Goal: Task Accomplishment & Management: Use online tool/utility

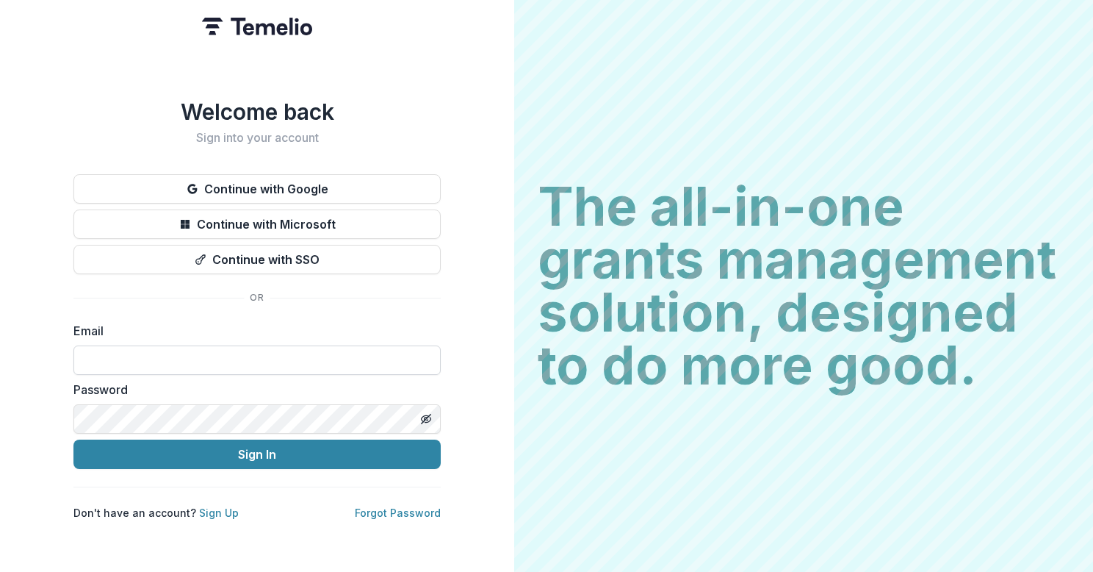
click at [187, 353] on input at bounding box center [256, 359] width 367 height 29
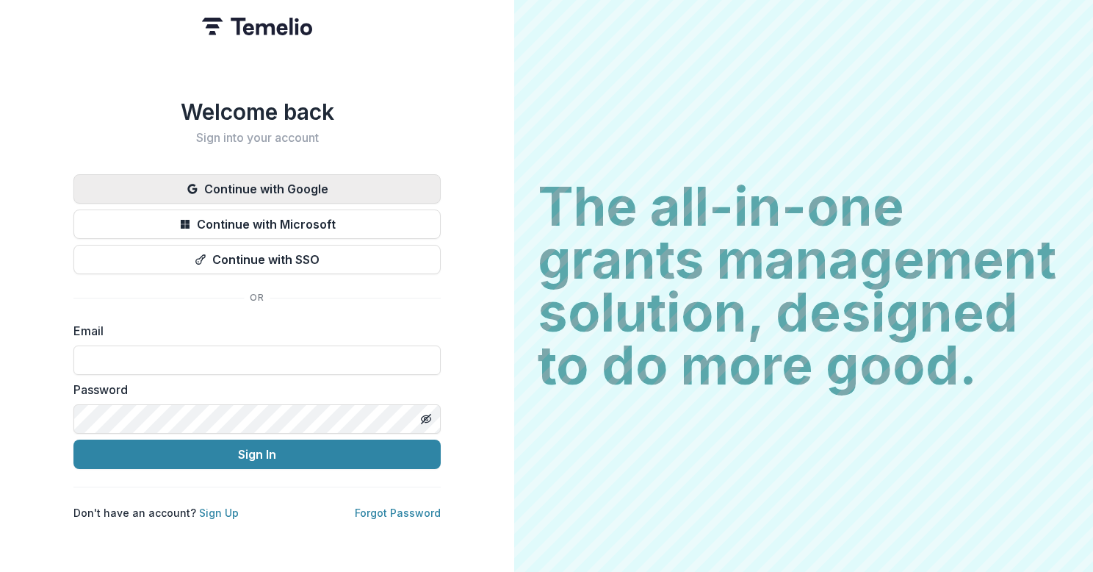
click at [306, 176] on button "Continue with Google" at bounding box center [256, 188] width 367 height 29
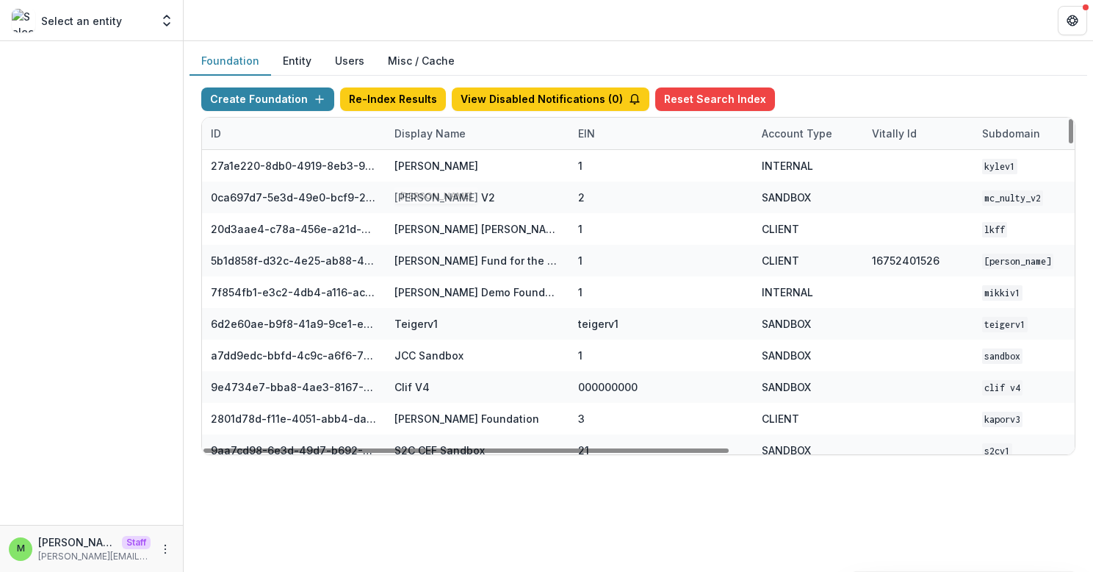
click at [437, 137] on div "Display Name" at bounding box center [430, 133] width 89 height 15
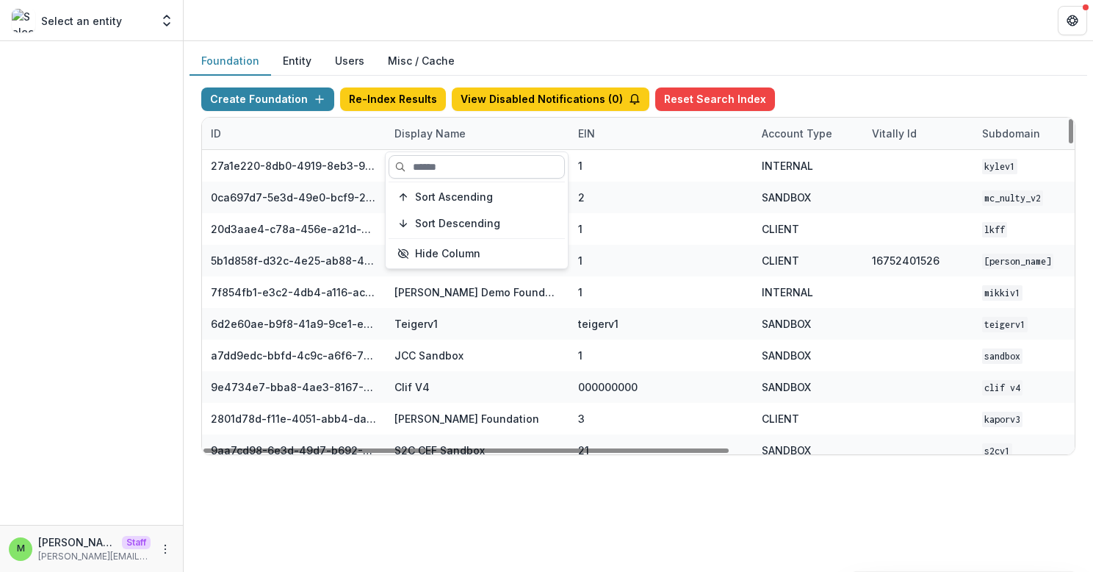
click at [429, 167] on input at bounding box center [477, 167] width 176 height 24
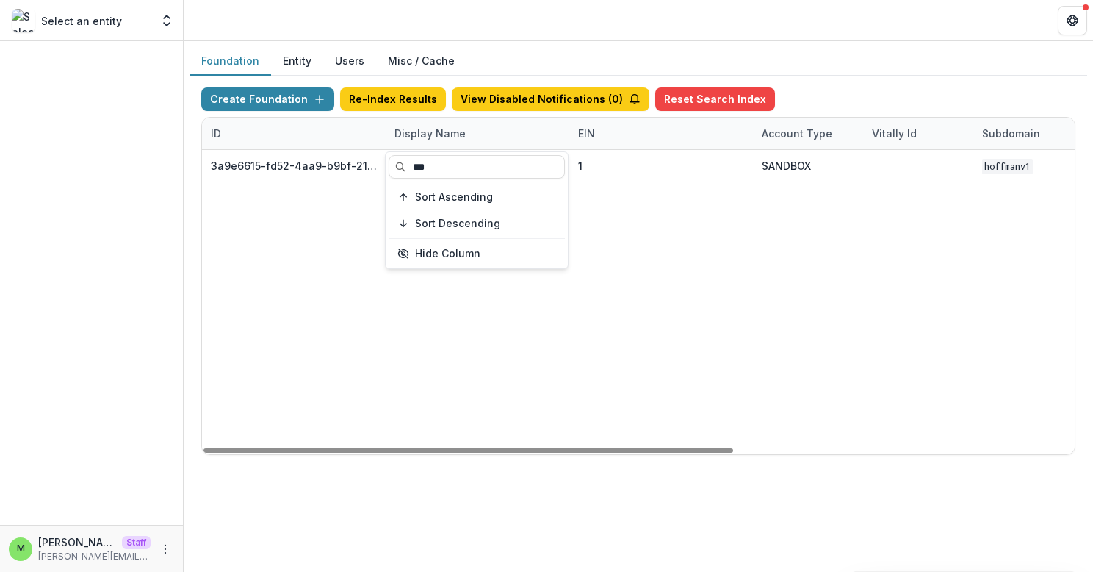
type input "***"
click at [811, 306] on div "3a9e6615-fd52-4aa9-b9bf-216bbfedb7c0 Hoffmanv1 1 SANDBOX Hoffmanv1 Oct 12, 2023…" at bounding box center [918, 302] width 1433 height 304
click at [449, 134] on div "Display Name" at bounding box center [430, 133] width 89 height 15
click at [446, 168] on input "***" at bounding box center [477, 167] width 176 height 24
type input "*"
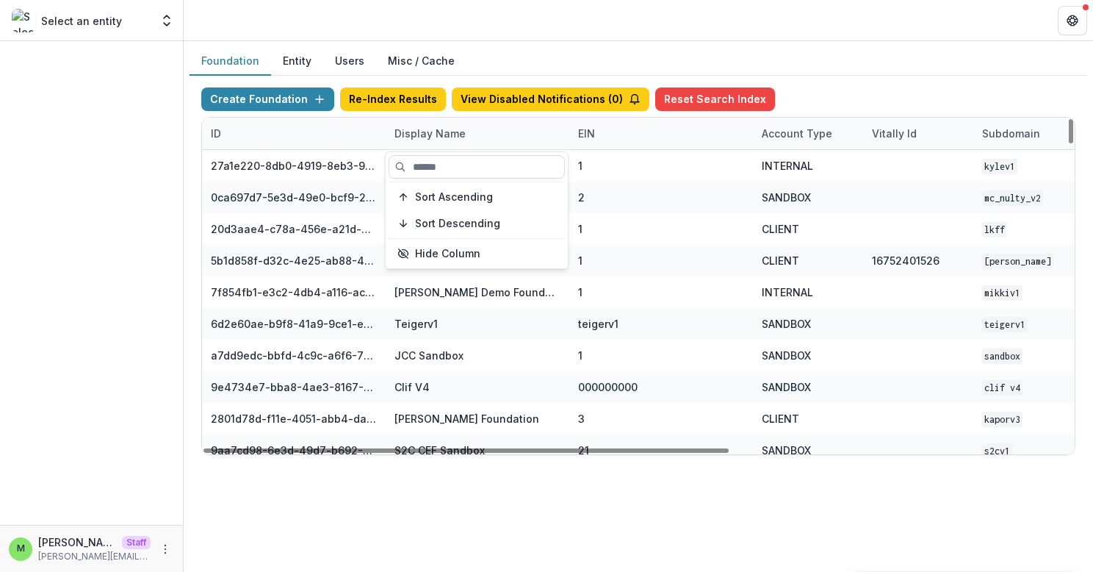
click at [827, 64] on div "Foundation Entity Users Misc / Cache" at bounding box center [639, 61] width 898 height 29
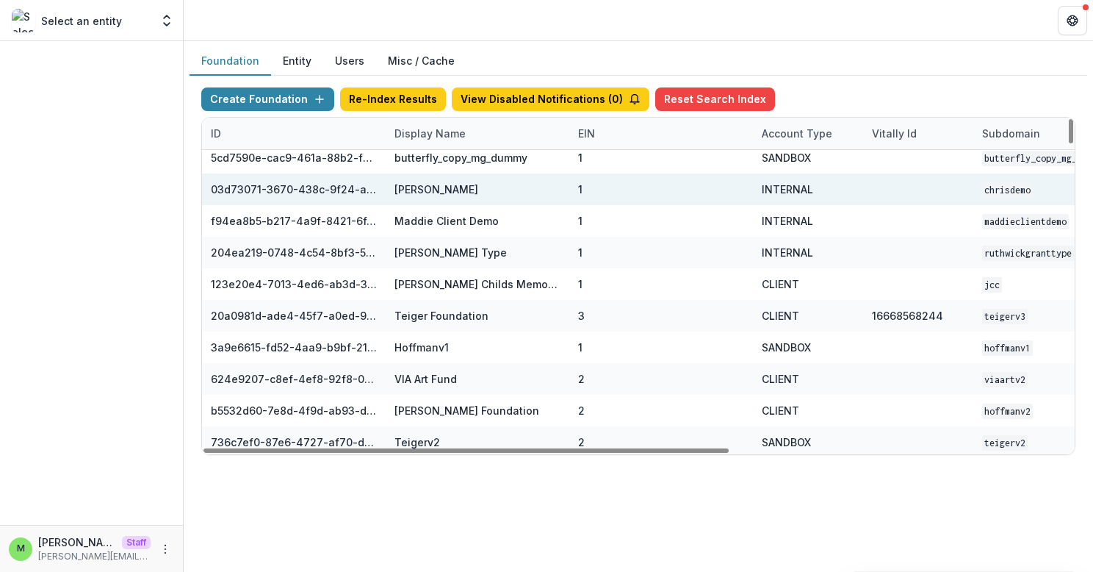
scroll to position [648, 0]
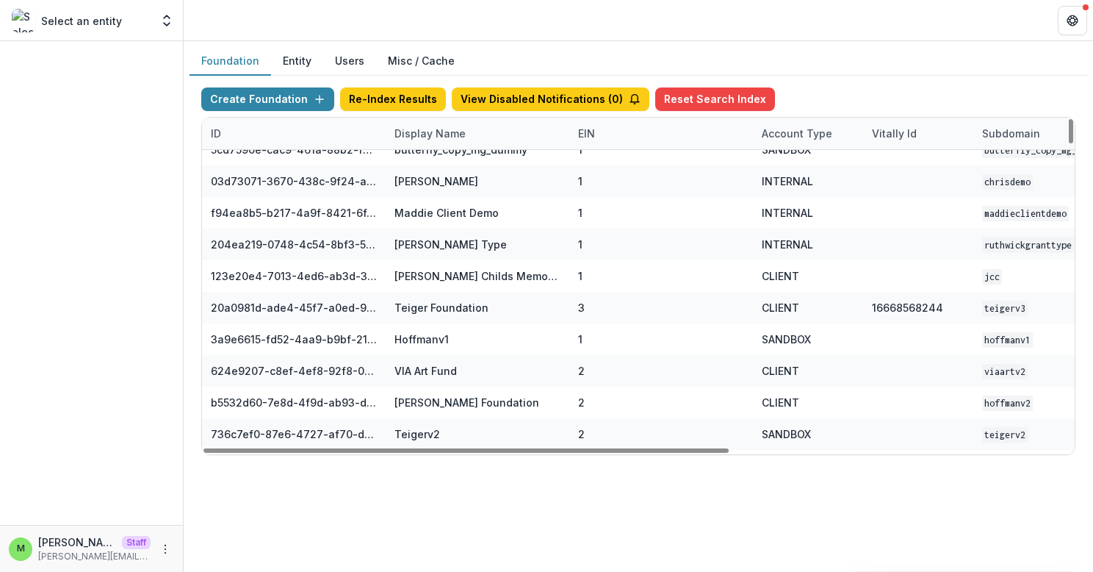
click at [464, 138] on div "Display Name" at bounding box center [430, 133] width 89 height 15
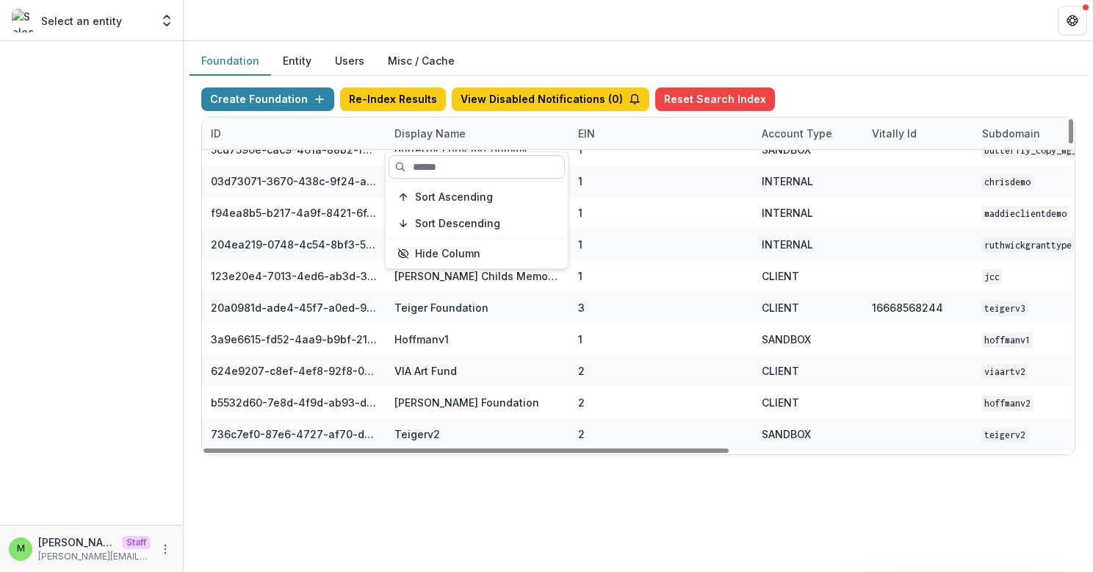
click at [428, 169] on input at bounding box center [477, 167] width 176 height 24
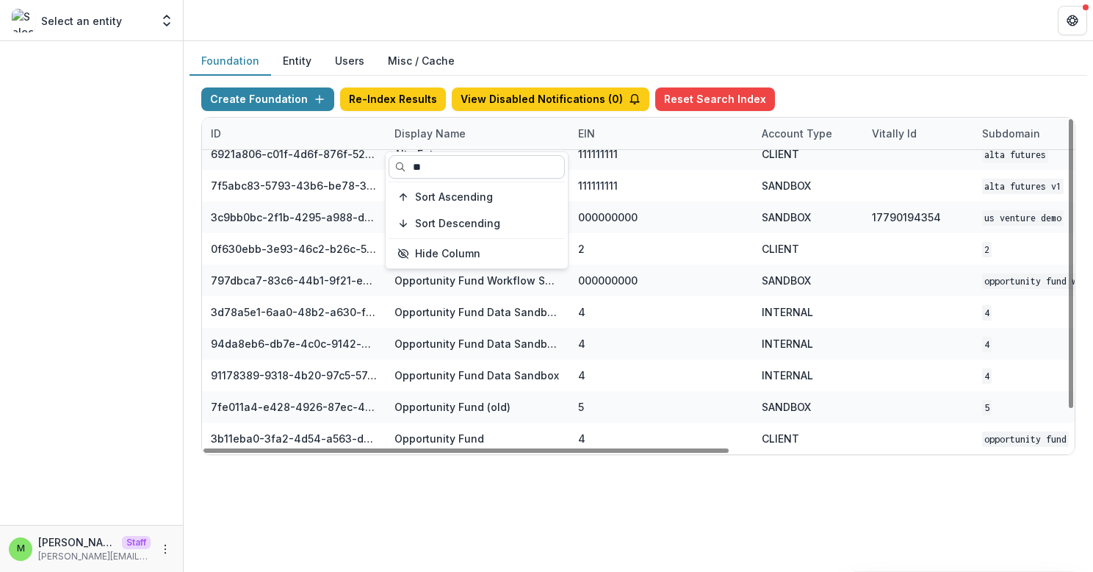
scroll to position [43, 0]
type input "*"
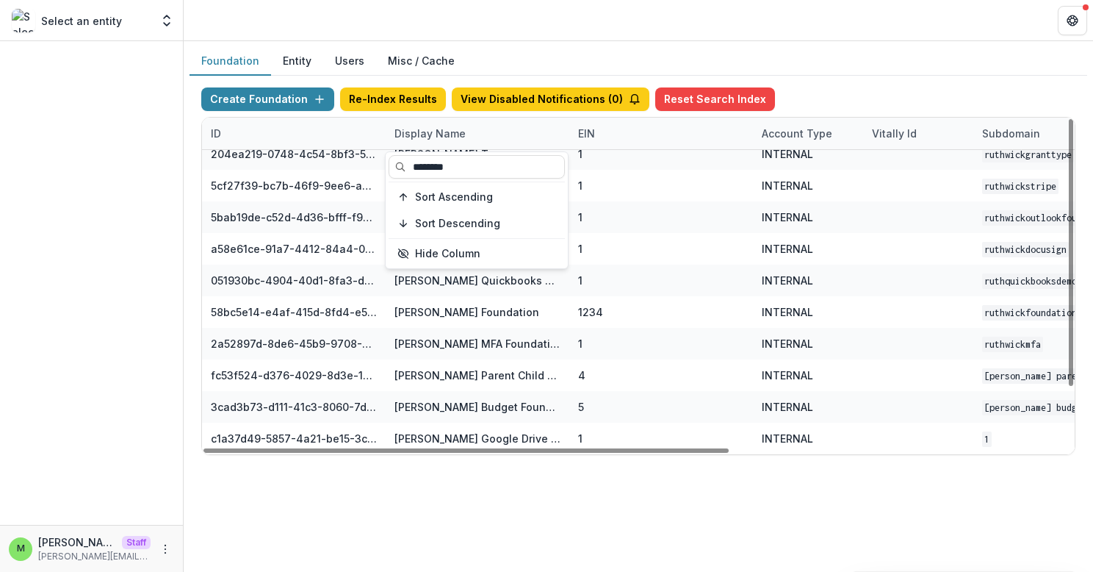
type input "********"
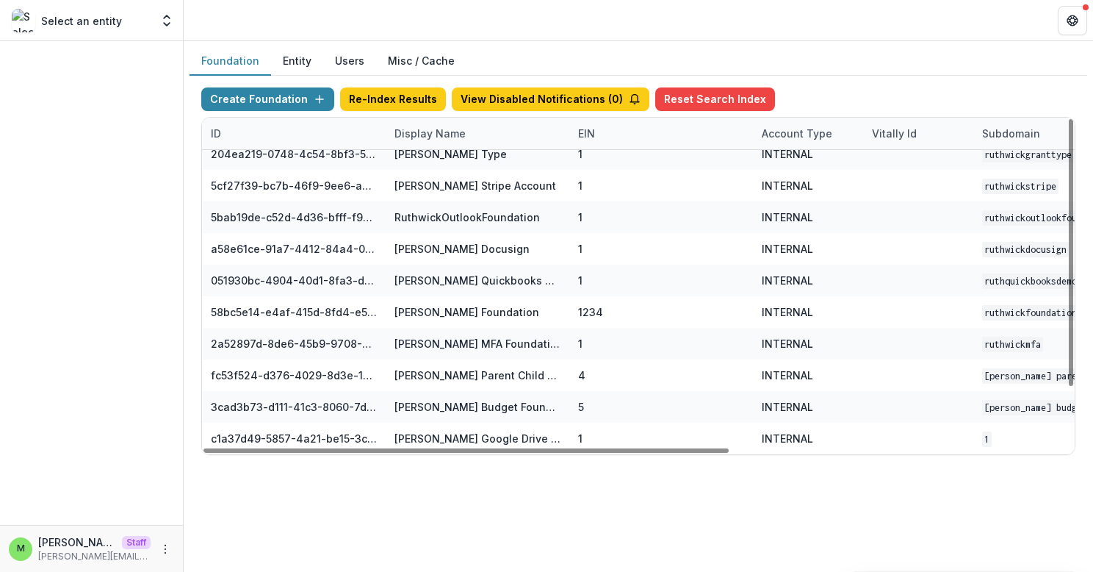
click at [386, 504] on div "Foundation Entity Users Misc / Cache Create Foundation Re-Index Results View Di…" at bounding box center [639, 306] width 910 height 530
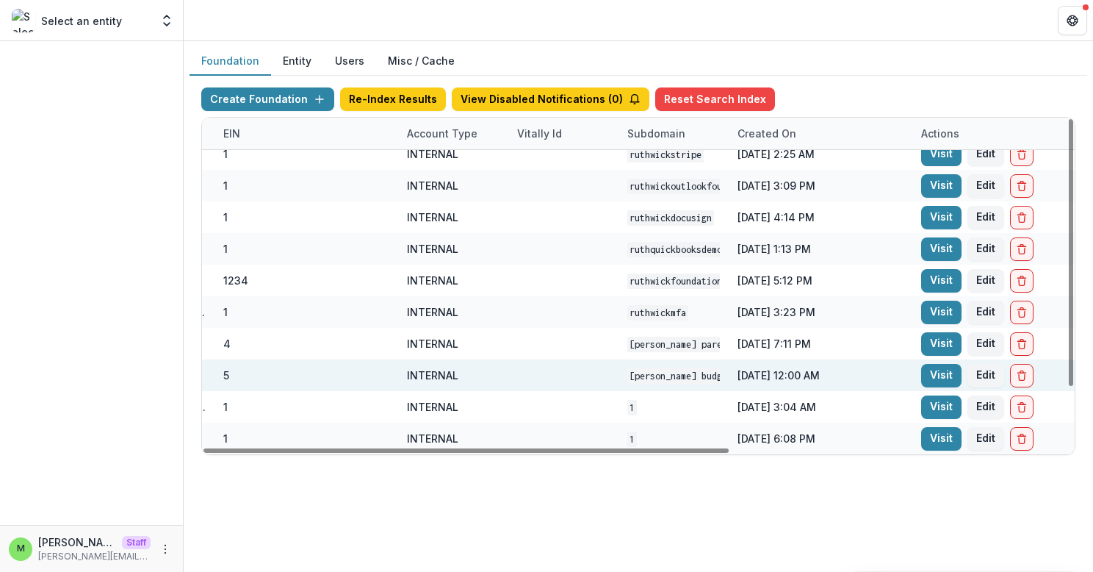
scroll to position [75, 560]
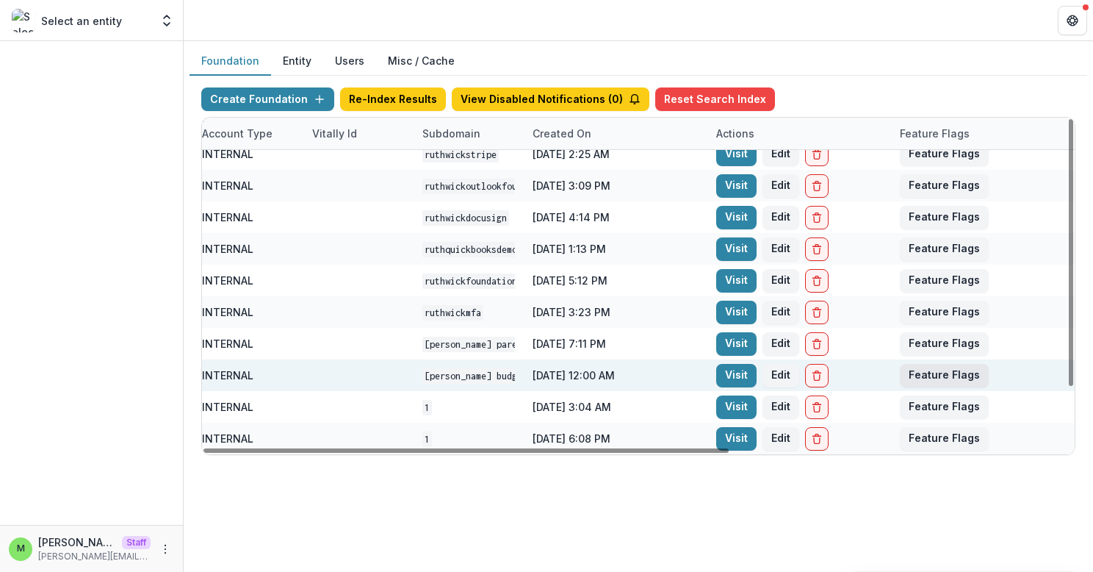
click at [924, 379] on button "Feature Flags" at bounding box center [944, 376] width 89 height 24
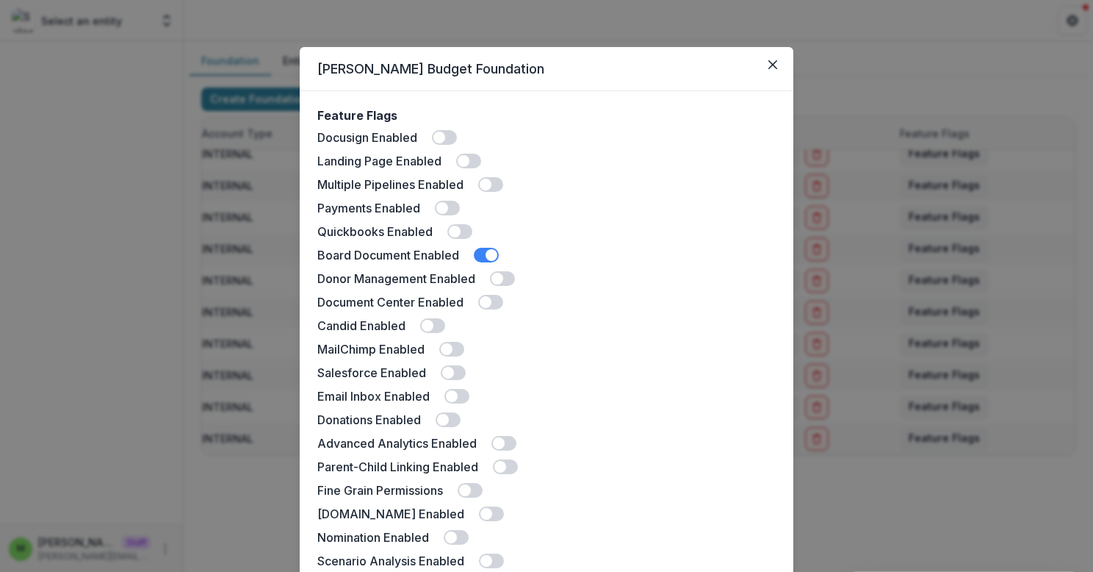
click at [489, 304] on span at bounding box center [486, 302] width 12 height 12
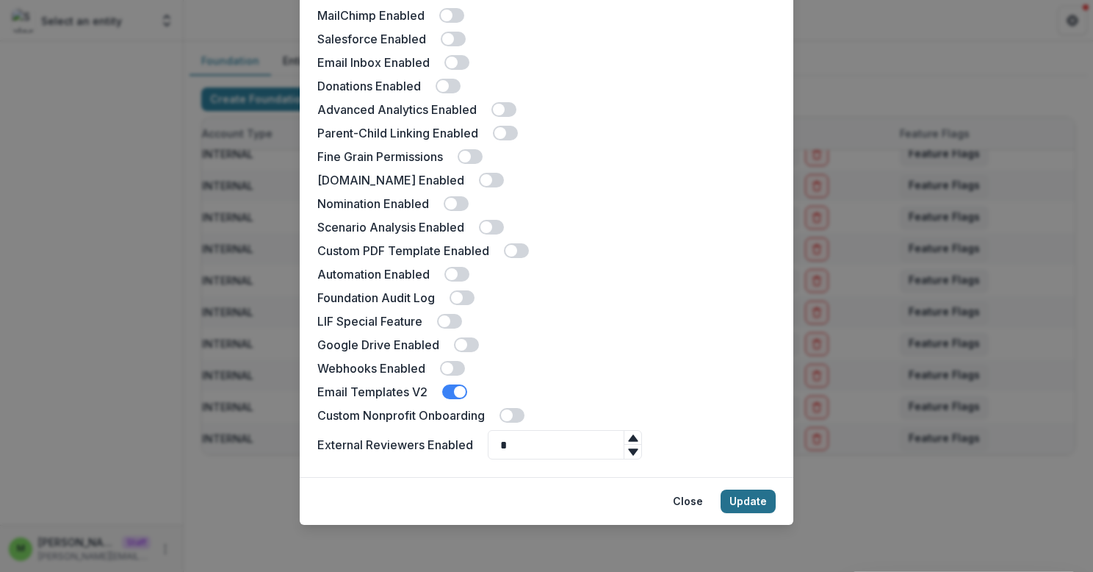
click at [750, 500] on button "Update" at bounding box center [748, 501] width 55 height 24
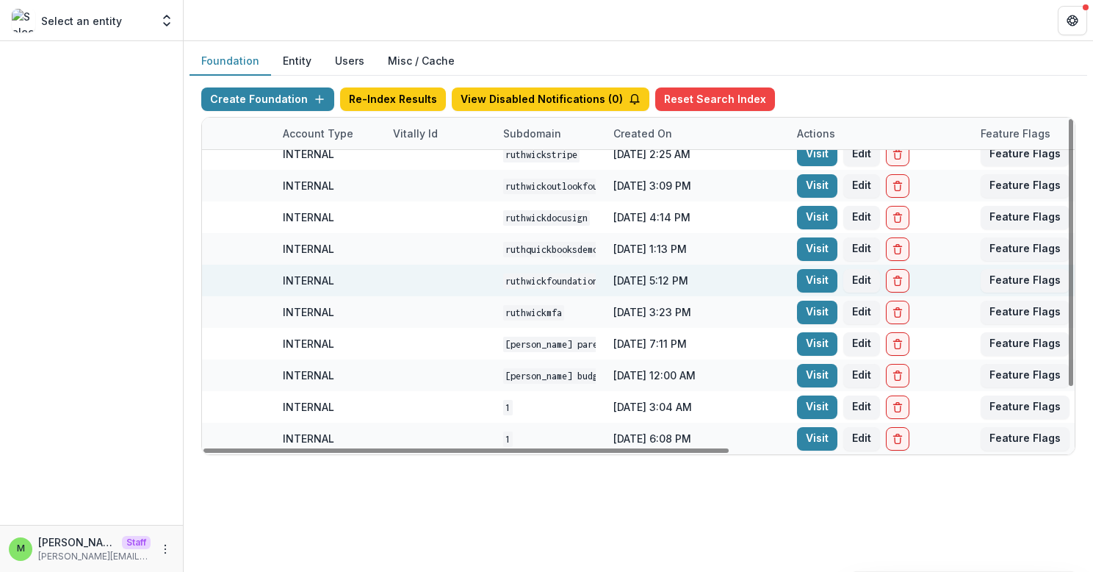
scroll to position [75, 560]
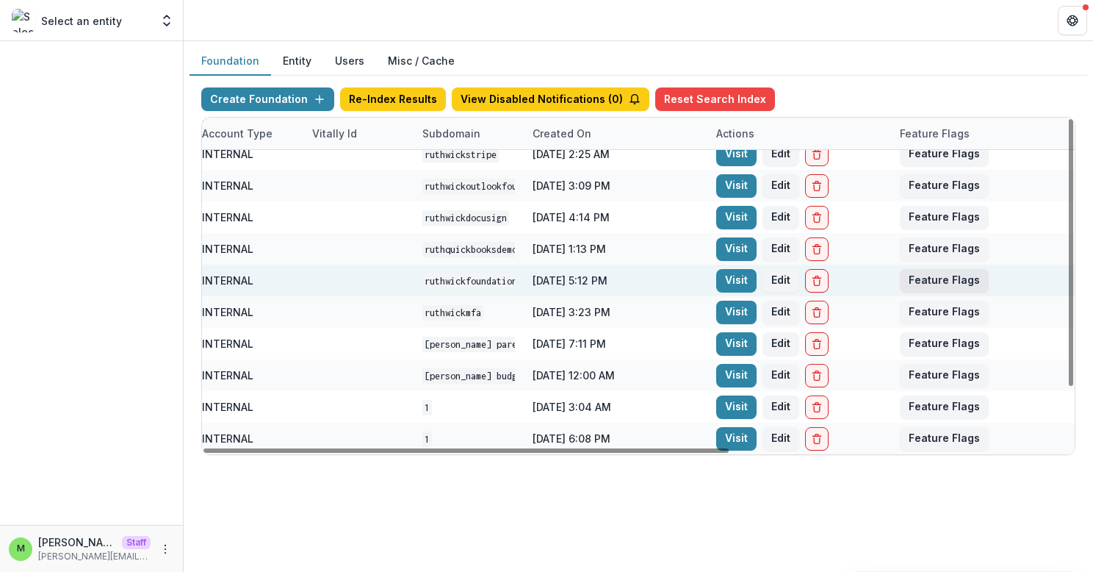
click at [934, 282] on button "Feature Flags" at bounding box center [944, 281] width 89 height 24
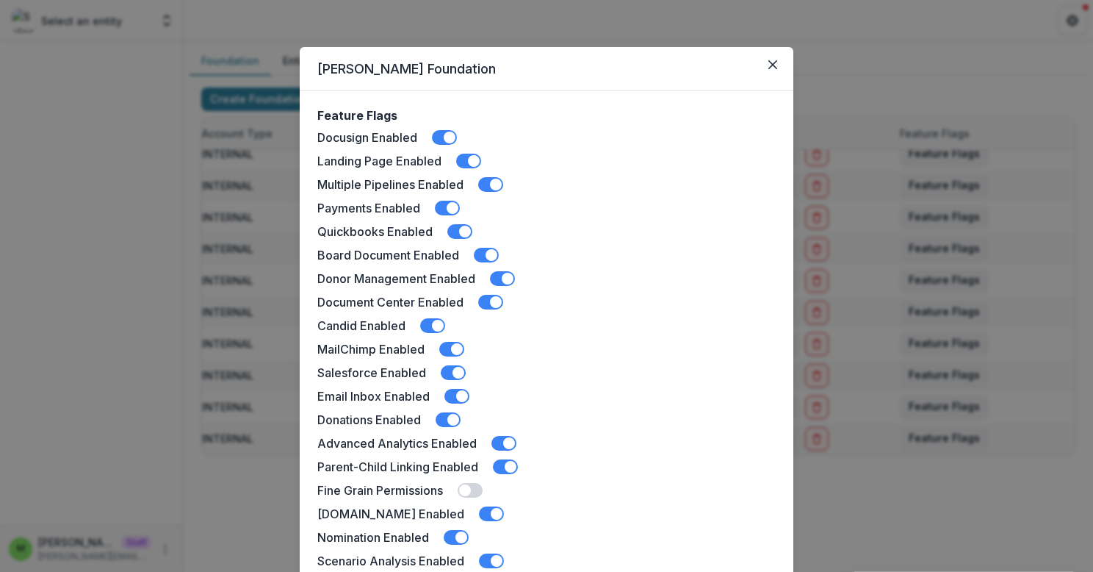
click at [931, 283] on div "Ruthwick Foundation Feature Flags Docusign Enabled Landing Page Enabled Multipl…" at bounding box center [546, 286] width 1093 height 572
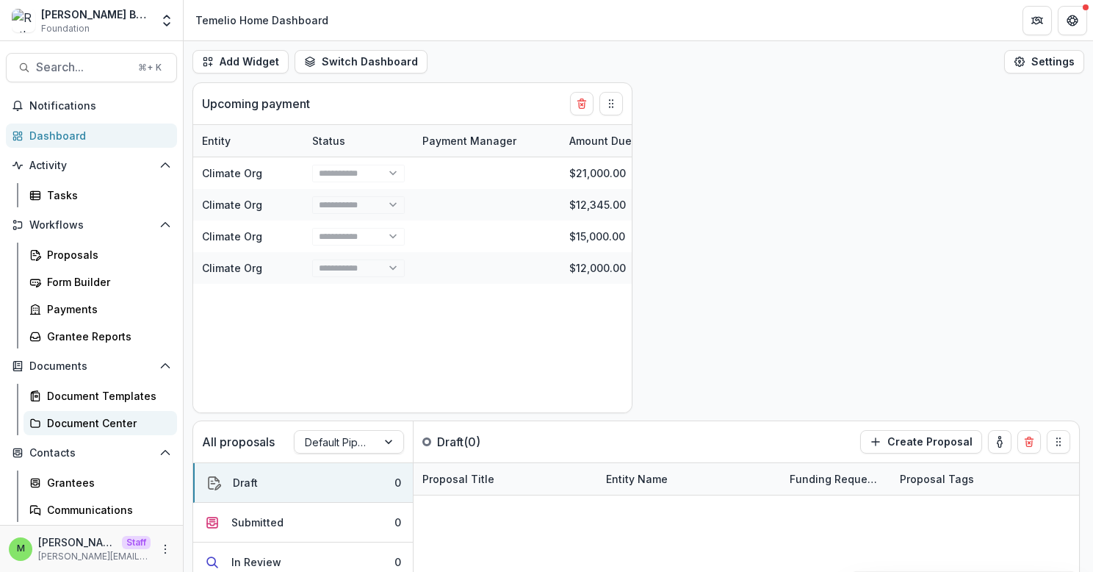
click at [117, 421] on div "Document Center" at bounding box center [106, 422] width 118 height 15
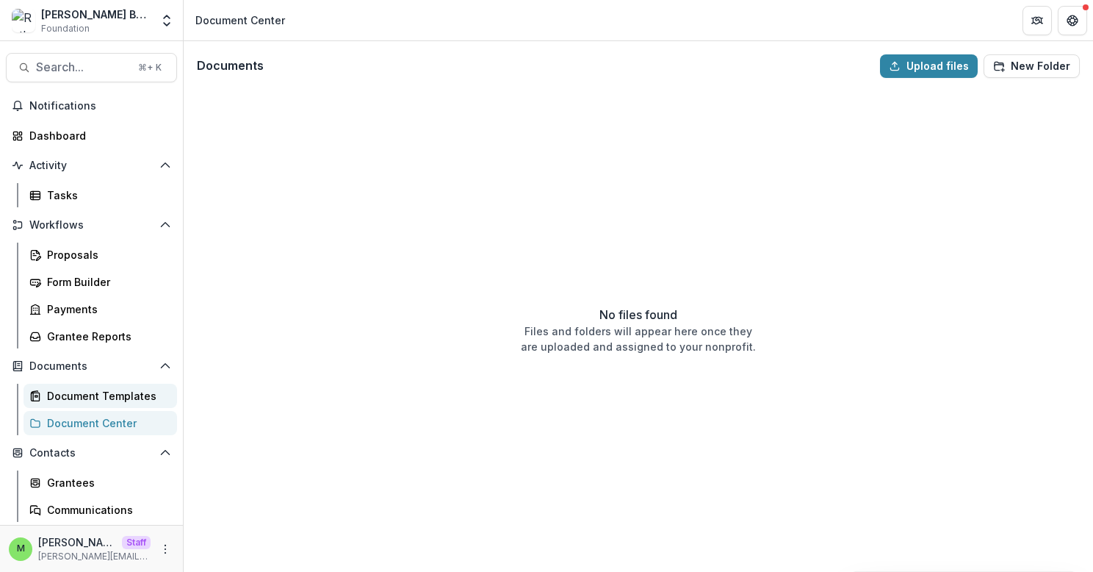
click at [105, 392] on div "Document Templates" at bounding box center [106, 395] width 118 height 15
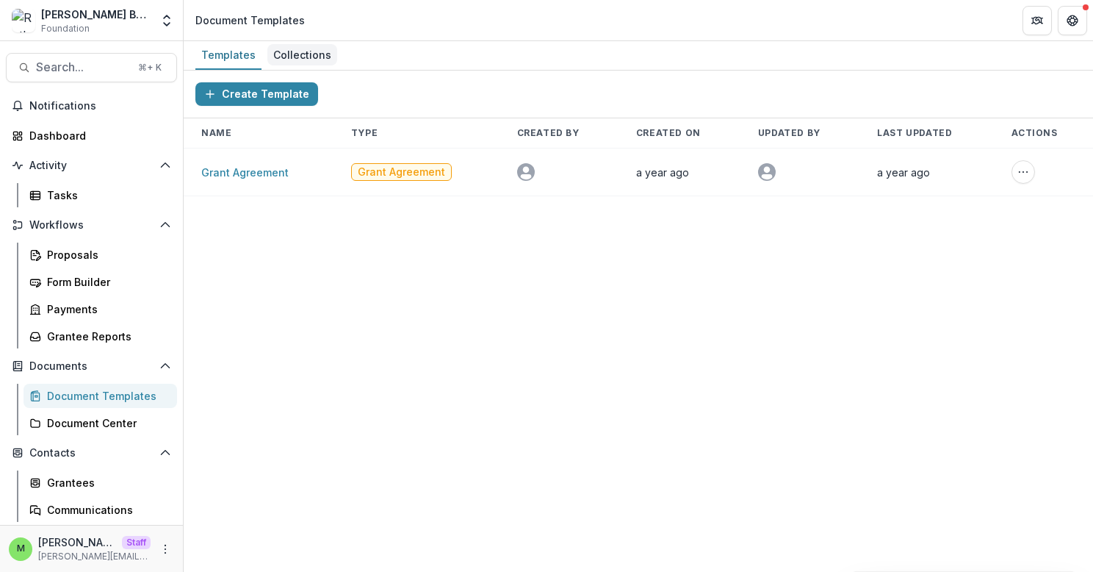
click at [315, 60] on div "Collections" at bounding box center [302, 54] width 70 height 21
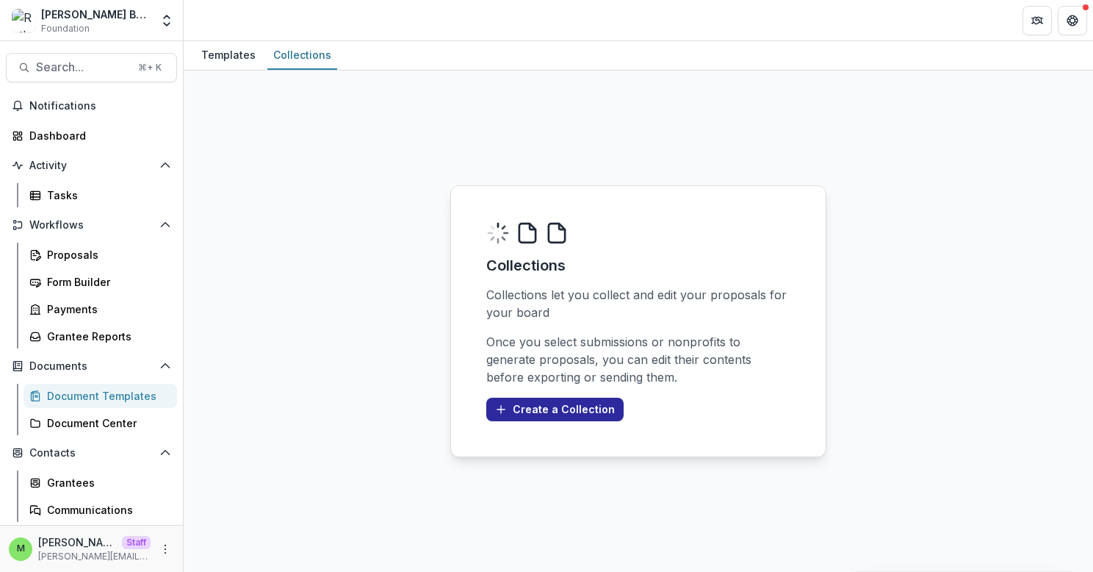
click at [507, 409] on button "Create a Collection" at bounding box center [554, 410] width 137 height 24
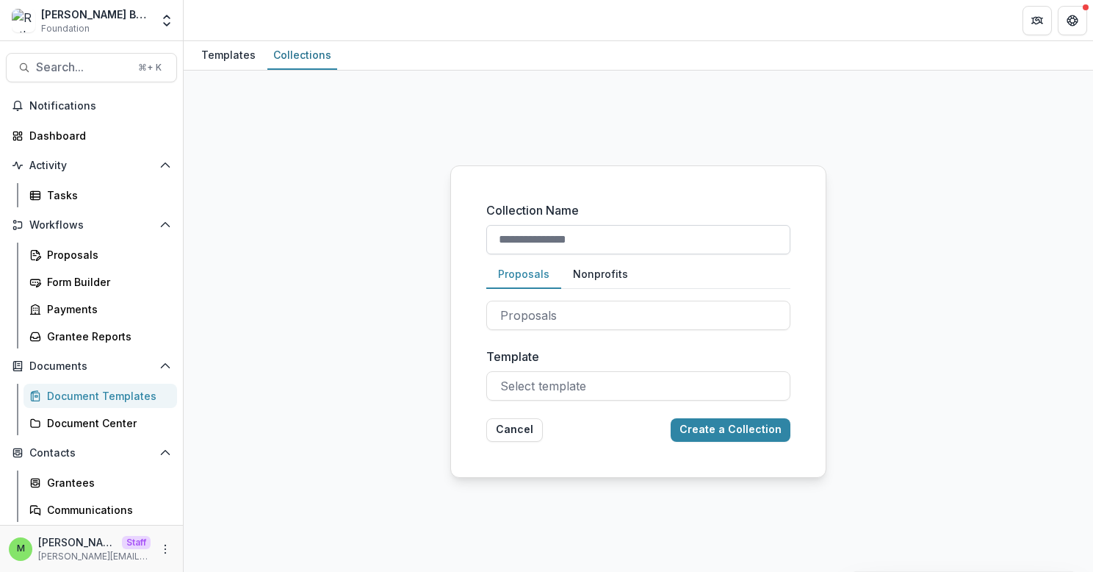
click at [608, 236] on input "Collection Name" at bounding box center [638, 239] width 304 height 29
type input "****"
click at [668, 194] on div "Collection Name **** Proposals Nonprofits Proposals Nonprofits Template Select …" at bounding box center [638, 321] width 376 height 312
click at [622, 321] on div at bounding box center [638, 315] width 276 height 21
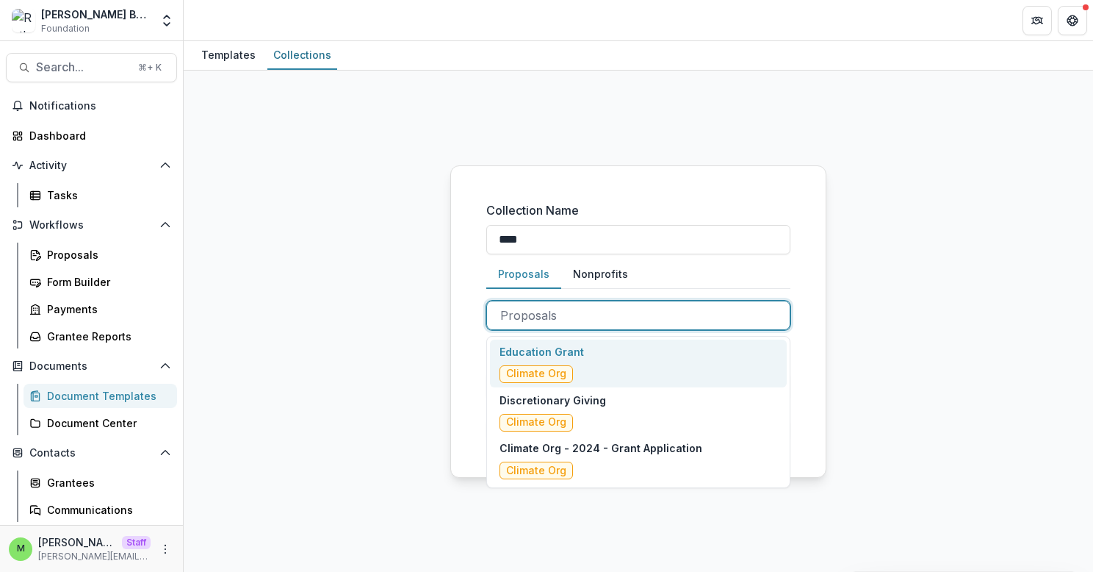
click at [617, 359] on div "Education Grant Climate Org" at bounding box center [638, 363] width 297 height 48
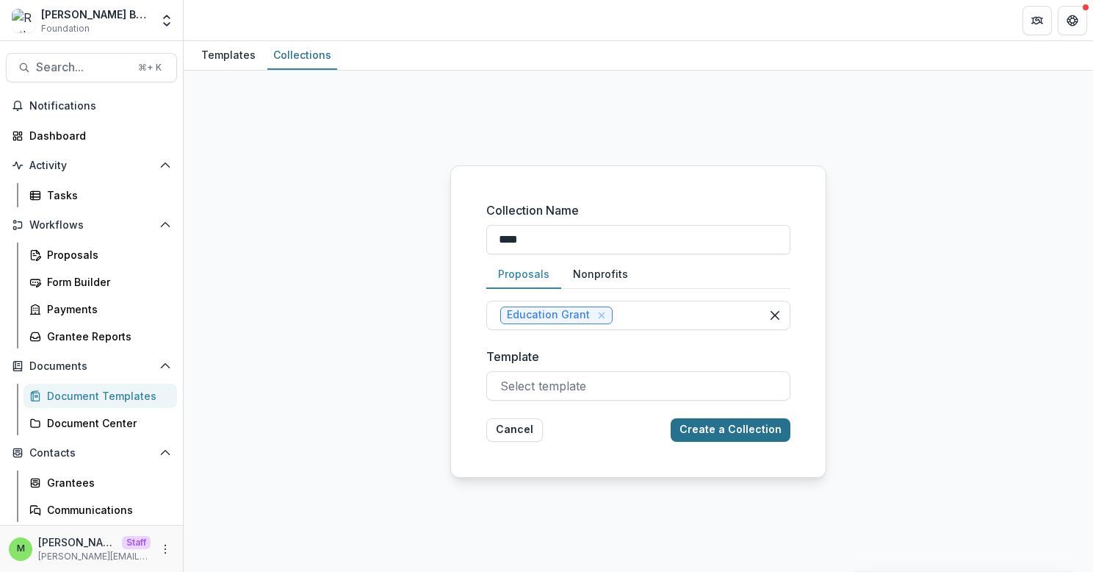
click at [741, 422] on button "Create a Collection" at bounding box center [731, 430] width 120 height 24
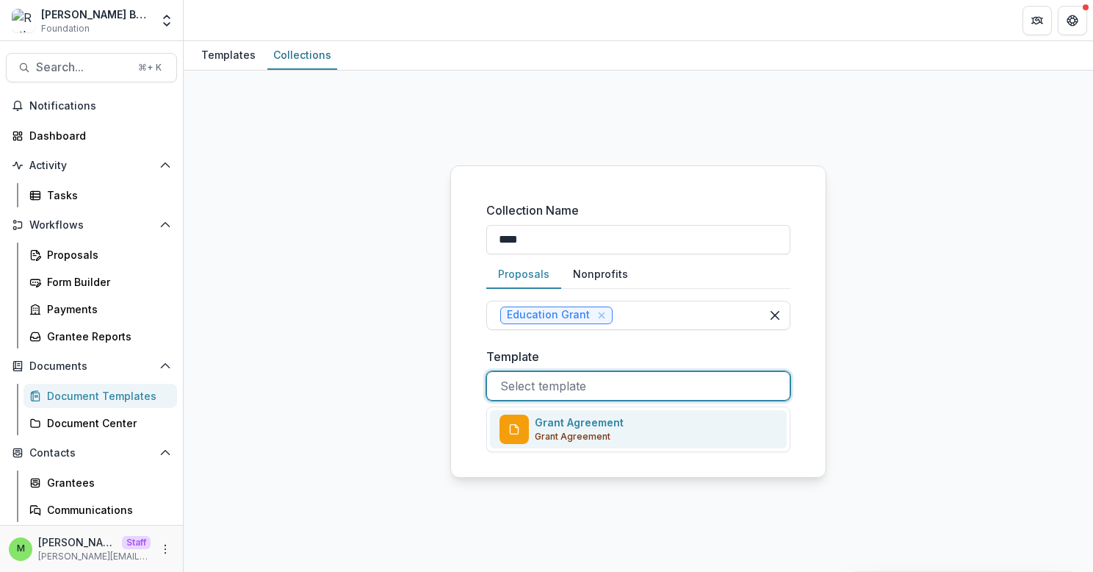
click at [683, 396] on div "Select template" at bounding box center [638, 386] width 303 height 24
click at [665, 432] on div "Grant Agreement Grant Agreement" at bounding box center [638, 429] width 297 height 39
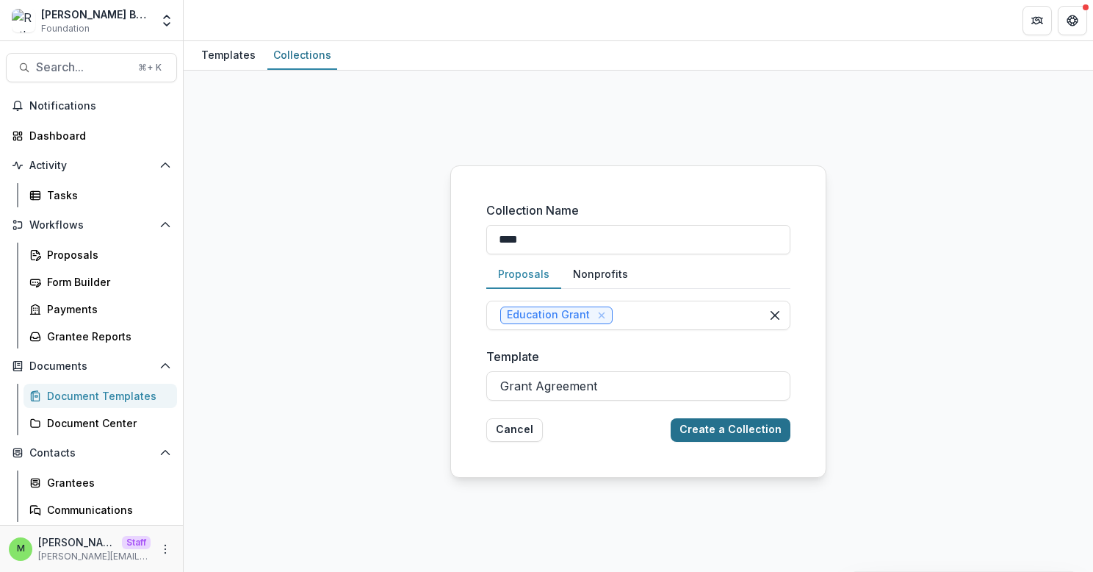
click at [722, 427] on button "Create a Collection" at bounding box center [731, 430] width 120 height 24
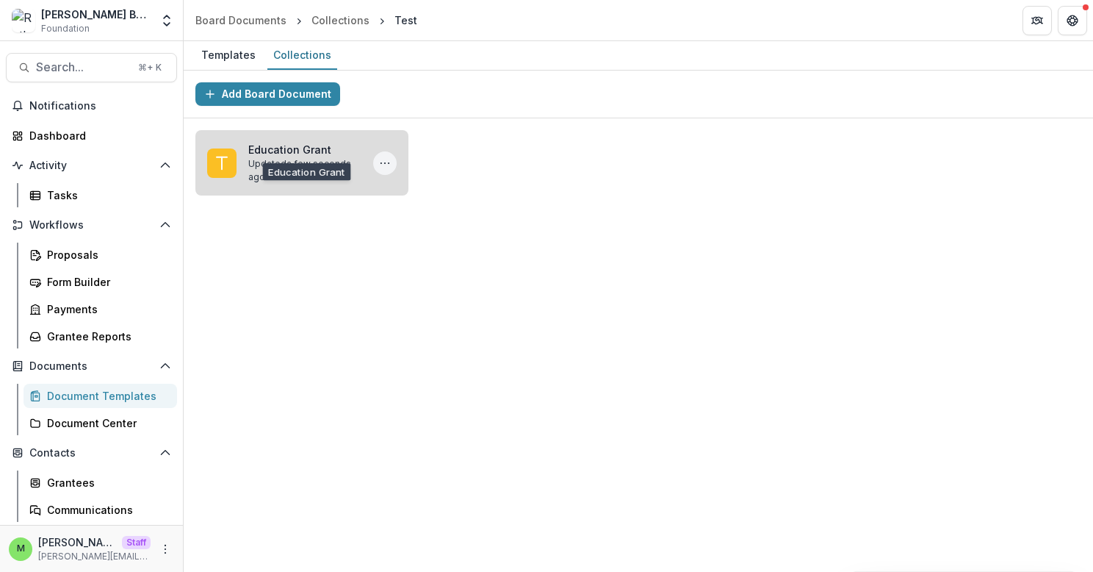
click at [390, 168] on button "More Education Grant Actions" at bounding box center [385, 163] width 24 height 24
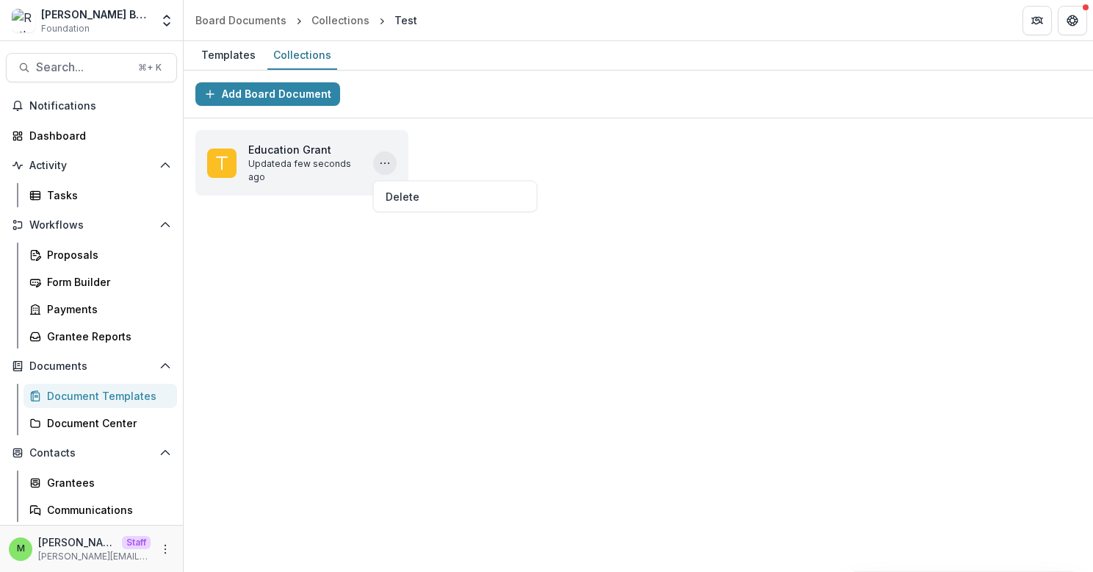
click at [455, 154] on div "Education Grant Updated a few seconds ago Delete" at bounding box center [639, 162] width 910 height 89
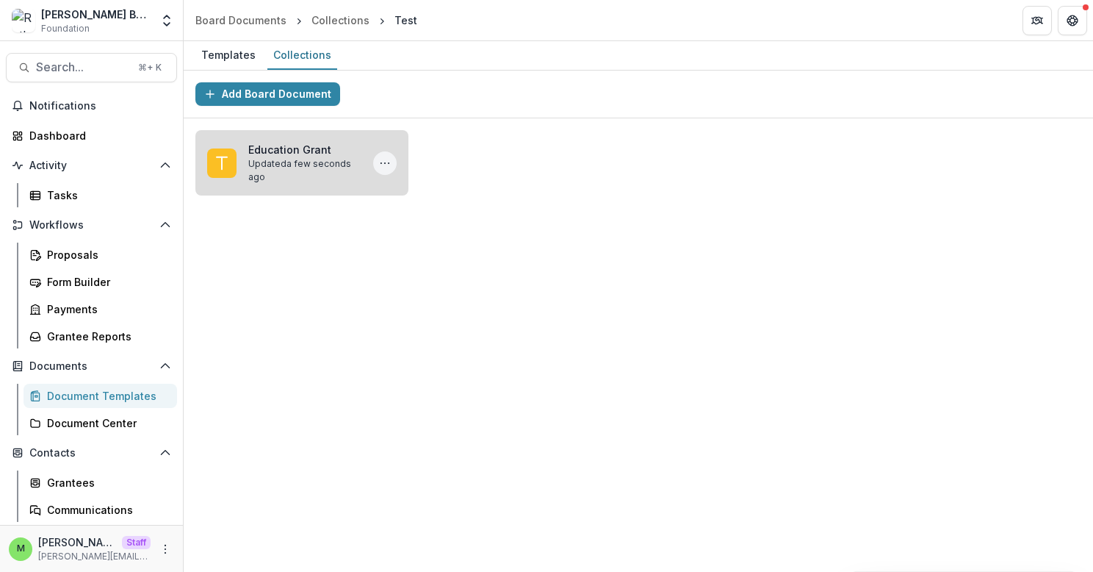
click at [386, 168] on icon "More Education Grant Actions" at bounding box center [385, 163] width 12 height 12
click at [459, 195] on button "Delete" at bounding box center [455, 196] width 157 height 24
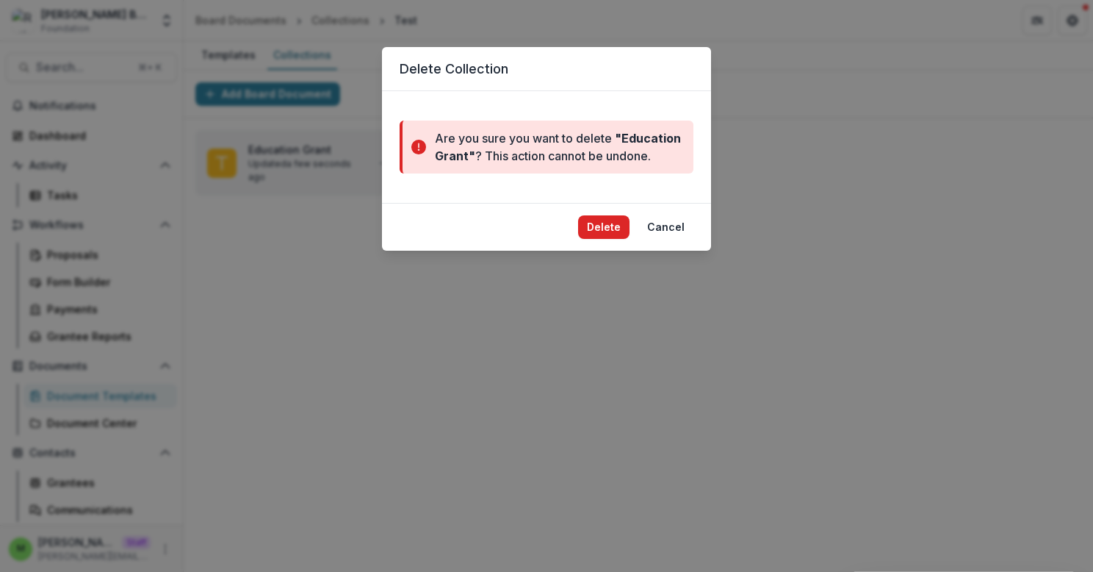
click at [608, 231] on button "Delete" at bounding box center [603, 227] width 51 height 24
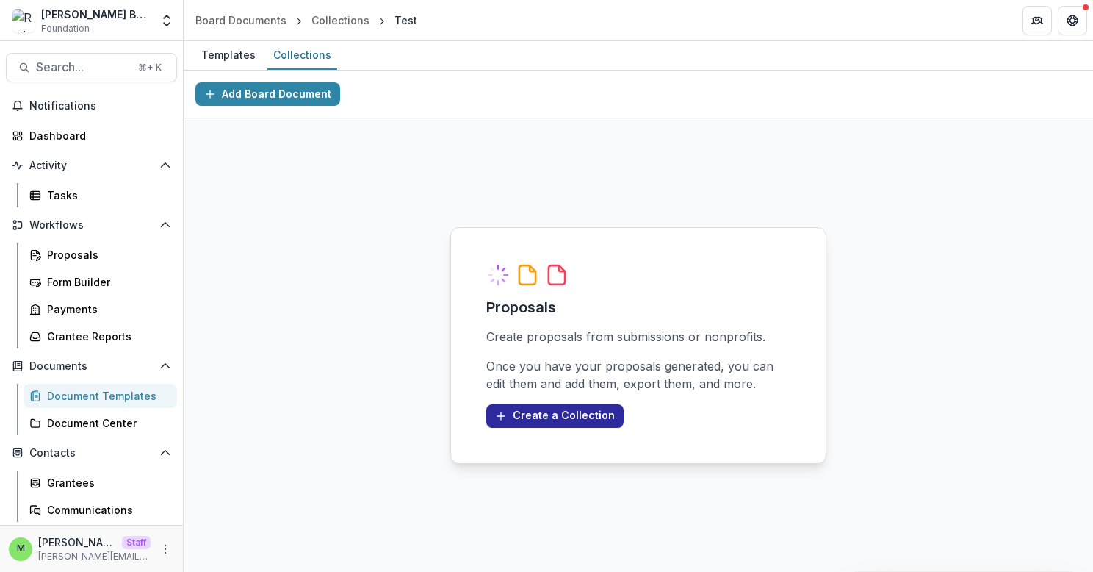
click at [533, 409] on button "Create a Collection" at bounding box center [554, 416] width 137 height 24
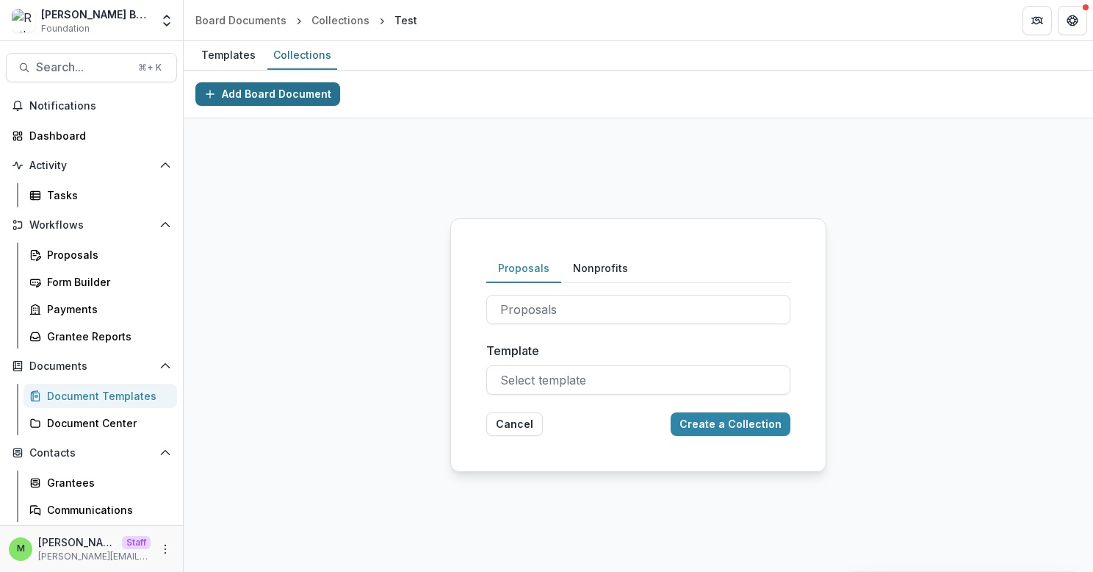
click at [272, 99] on button "Add Board Document" at bounding box center [267, 94] width 145 height 24
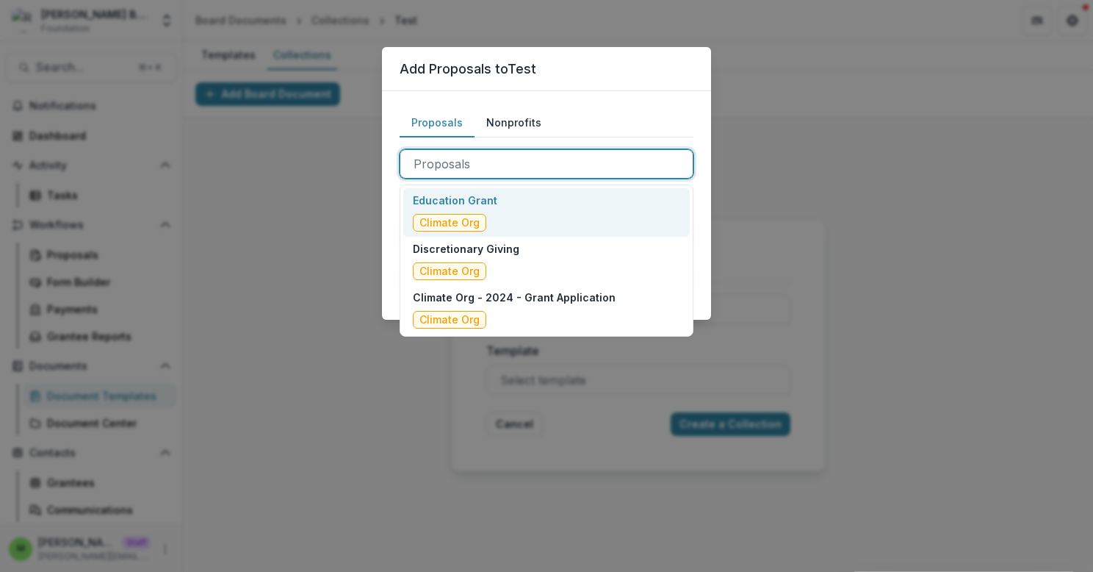
click at [493, 157] on div at bounding box center [547, 164] width 266 height 21
click at [500, 212] on div "Education Grant Climate Org" at bounding box center [546, 212] width 287 height 48
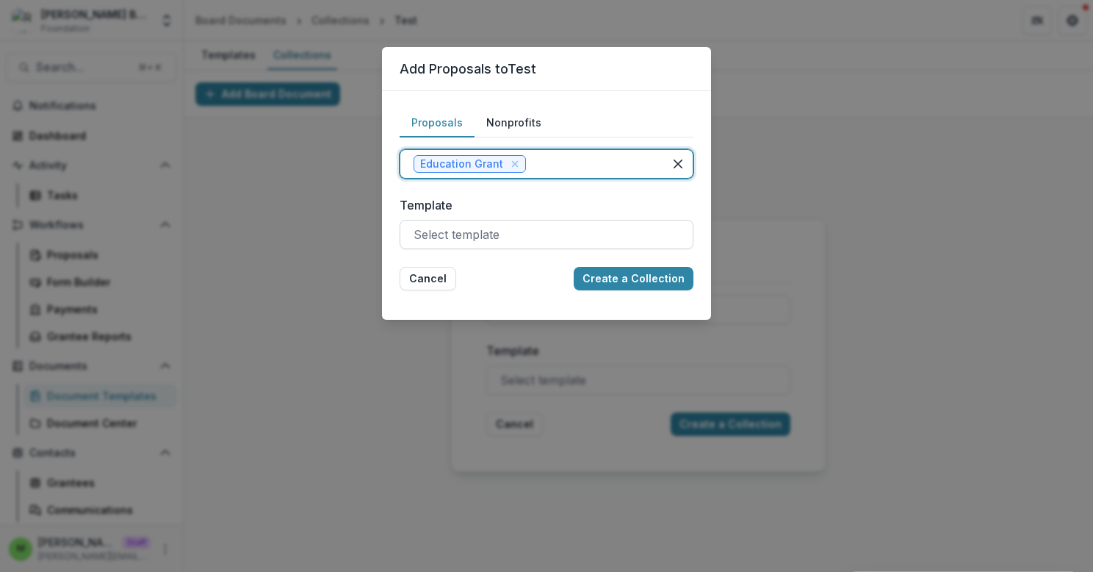
click at [561, 233] on div at bounding box center [547, 234] width 266 height 21
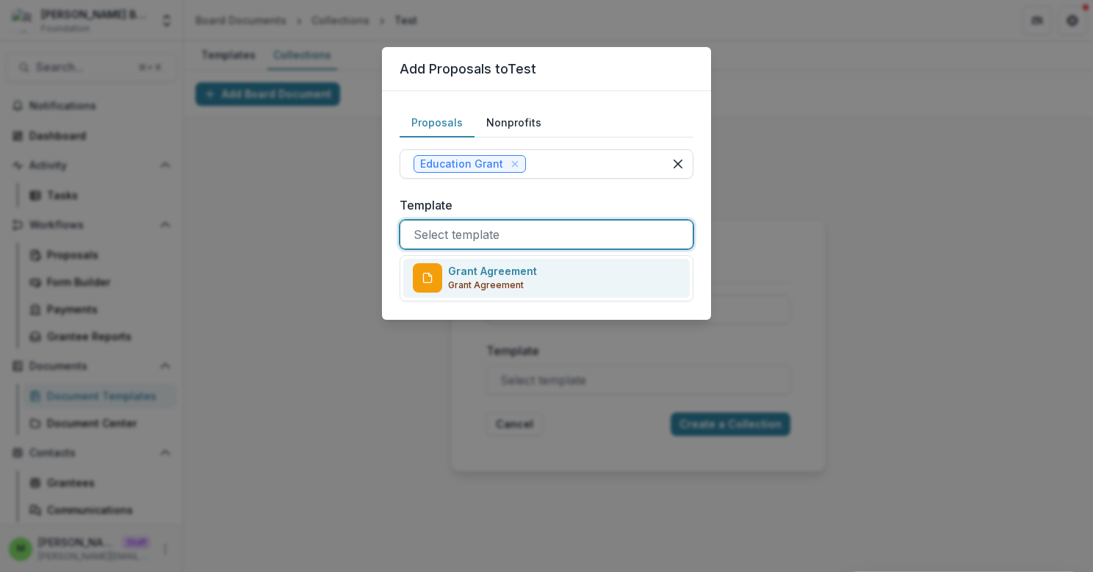
click at [585, 191] on form "Proposals Nonprofits Education Grant Nonprofits Template Grant Agreement, 1 of …" at bounding box center [547, 199] width 294 height 181
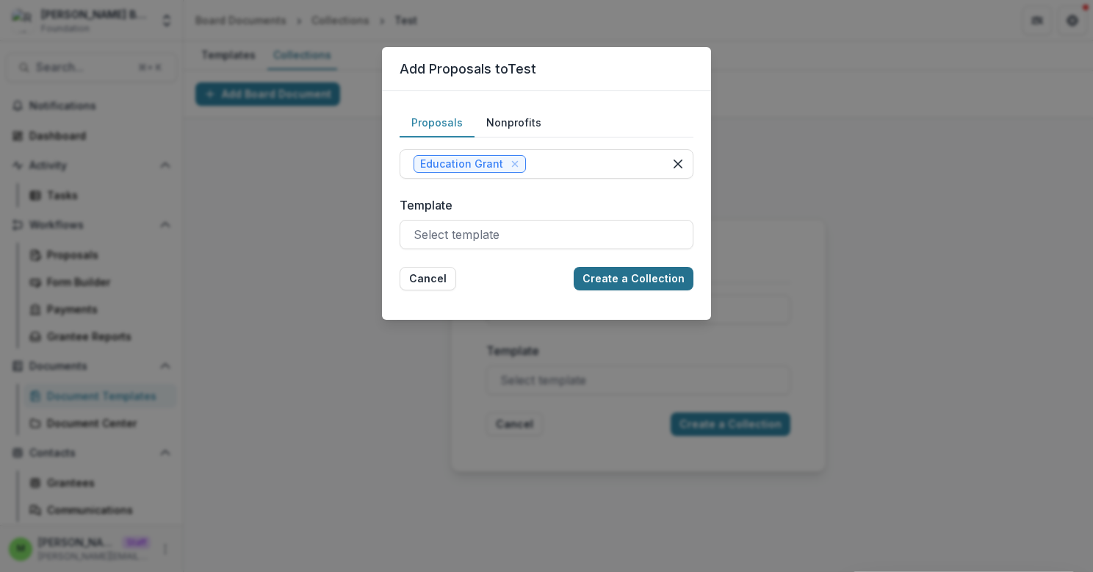
click at [643, 272] on button "Create a Collection" at bounding box center [634, 279] width 120 height 24
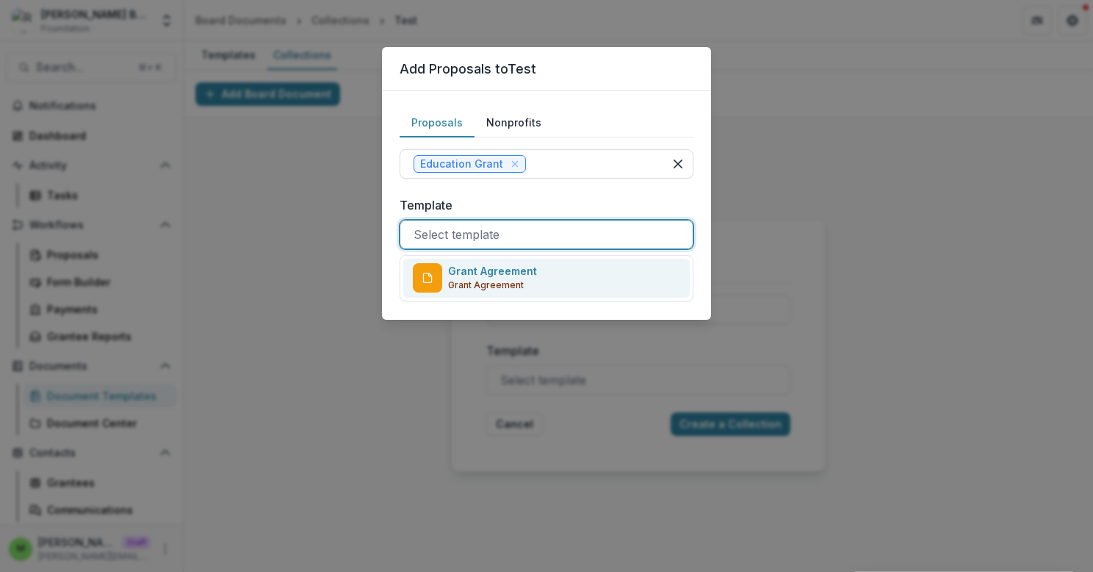
click at [569, 230] on div at bounding box center [547, 234] width 266 height 21
click at [568, 279] on div "Grant Agreement Grant Agreement" at bounding box center [546, 278] width 287 height 39
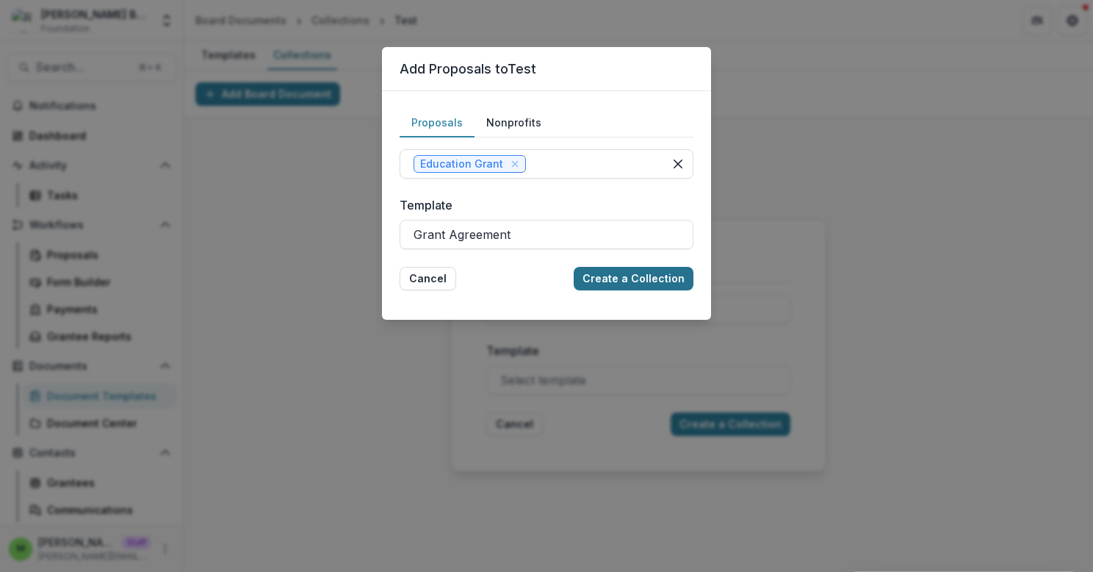
click at [657, 279] on button "Create a Collection" at bounding box center [634, 279] width 120 height 24
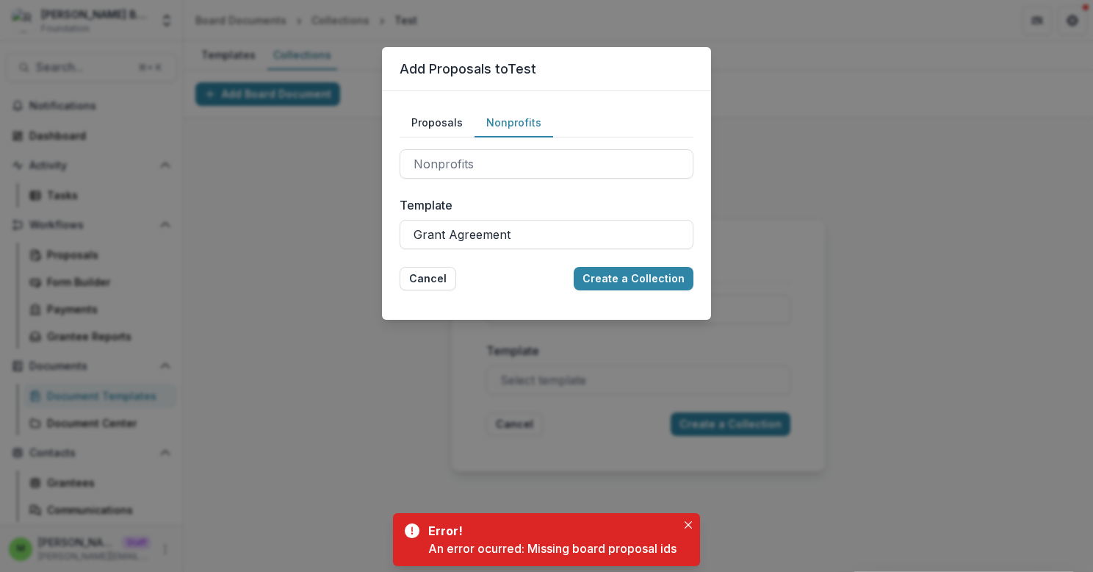
click at [510, 119] on button "Nonprofits" at bounding box center [514, 123] width 79 height 29
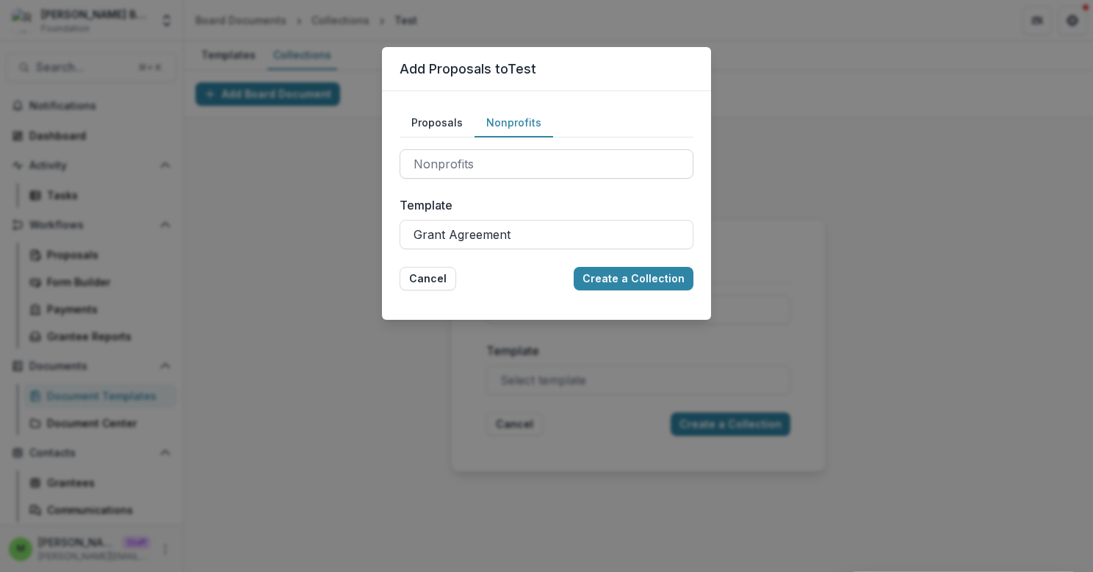
click at [501, 166] on div at bounding box center [547, 164] width 266 height 21
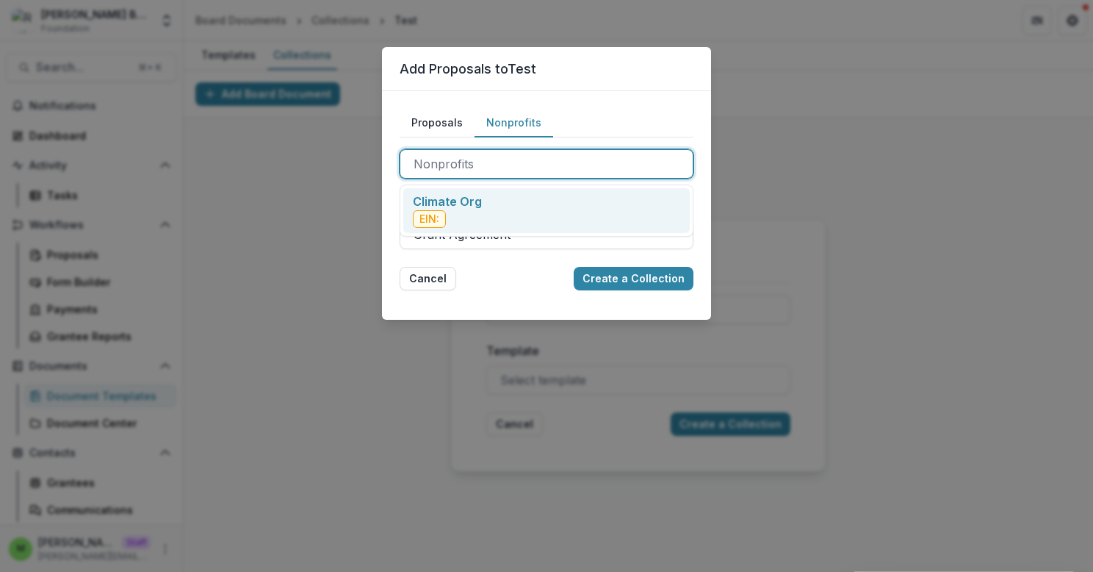
click at [503, 208] on div "Climate Org EIN:" at bounding box center [546, 210] width 287 height 45
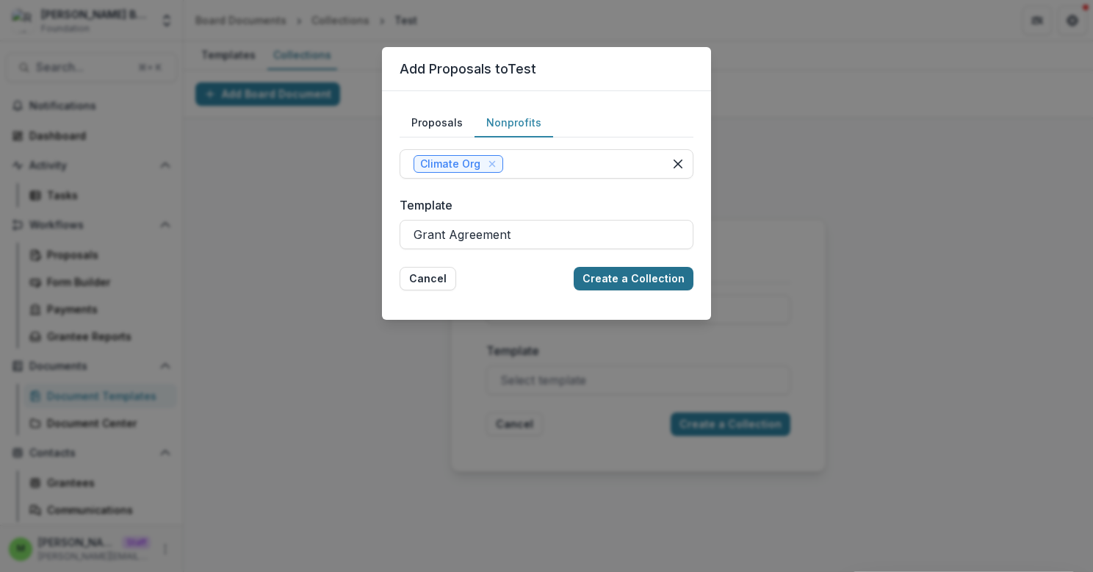
click at [655, 272] on button "Create a Collection" at bounding box center [634, 279] width 120 height 24
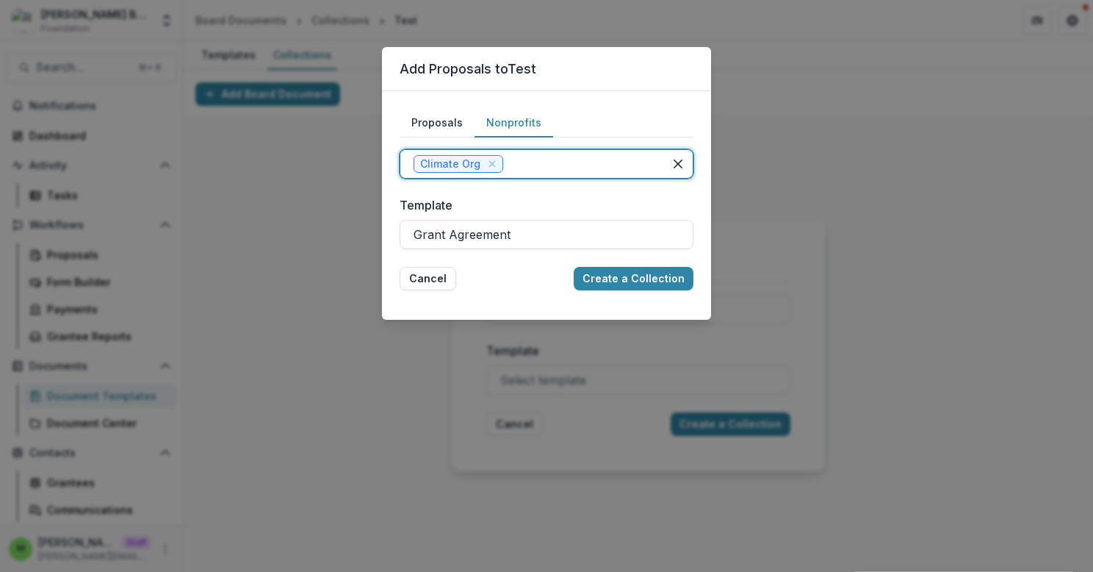
click at [548, 163] on div at bounding box center [578, 164] width 144 height 21
click at [445, 123] on button "Proposals" at bounding box center [437, 123] width 75 height 29
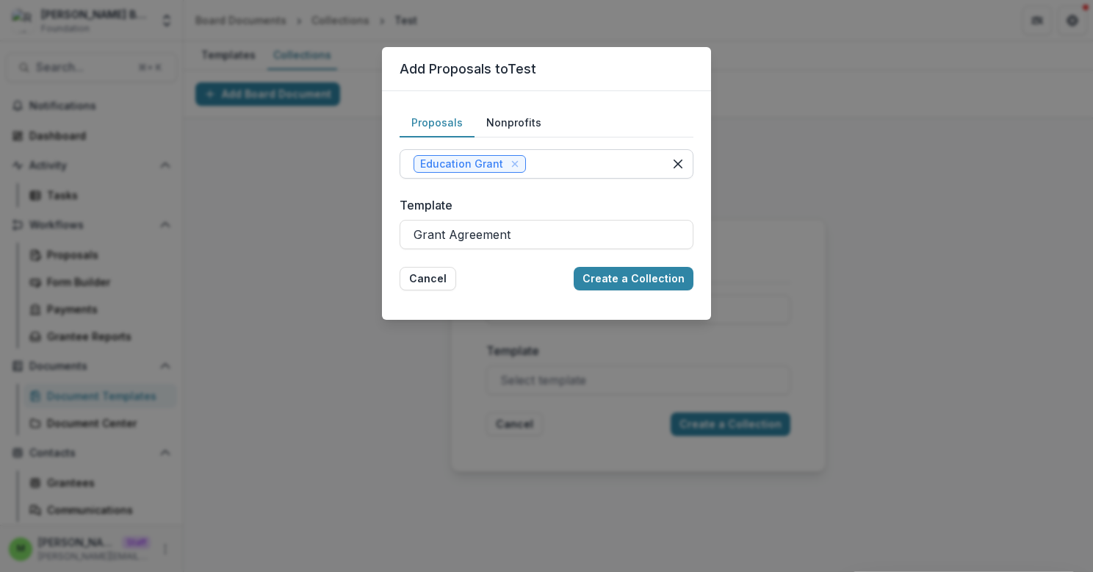
click at [563, 172] on div at bounding box center [589, 164] width 121 height 21
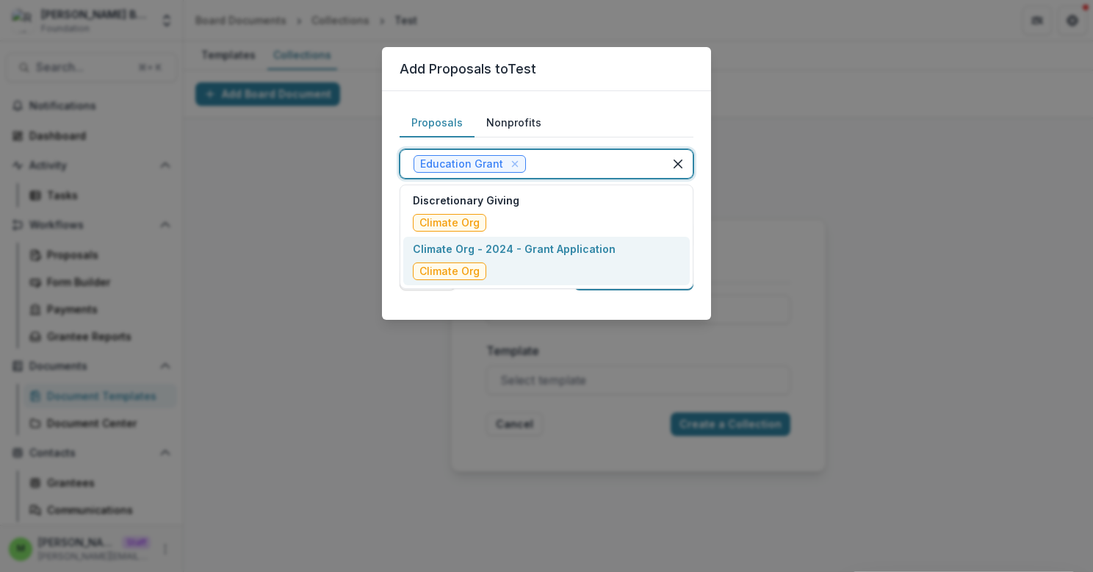
click at [560, 264] on div "Climate Org - 2024 - Grant Application Climate Org" at bounding box center [514, 260] width 203 height 39
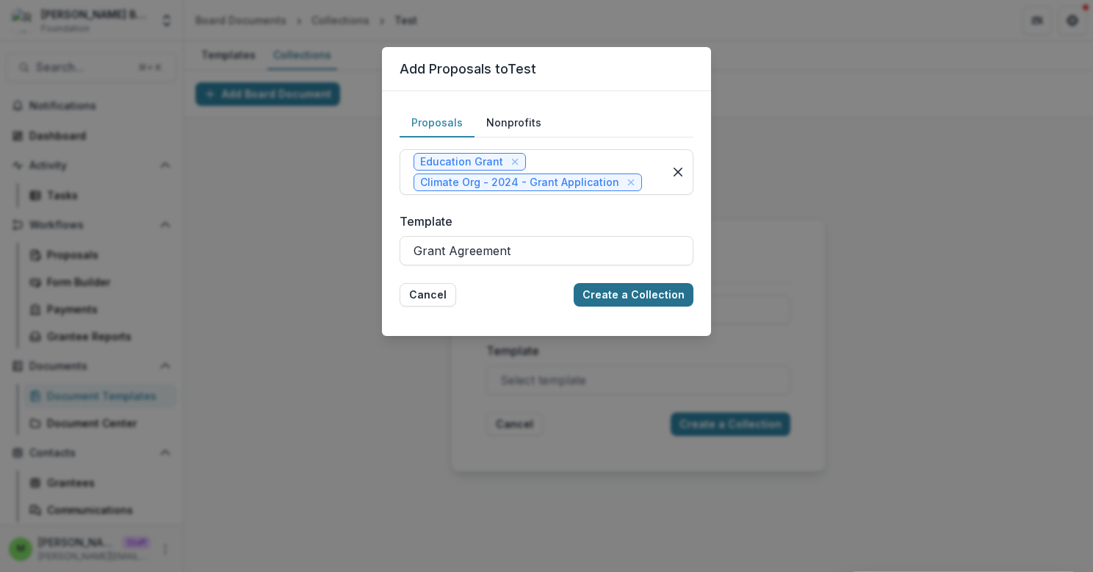
click at [645, 291] on button "Create a Collection" at bounding box center [634, 295] width 120 height 24
click at [569, 248] on div at bounding box center [547, 250] width 266 height 21
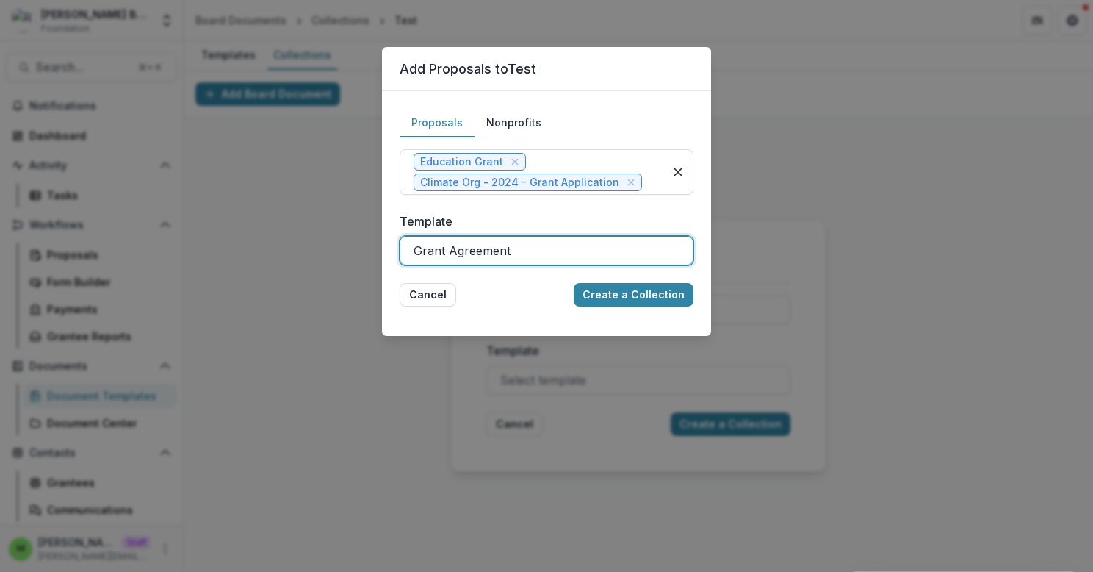
click at [617, 296] on button "Create a Collection" at bounding box center [634, 295] width 120 height 24
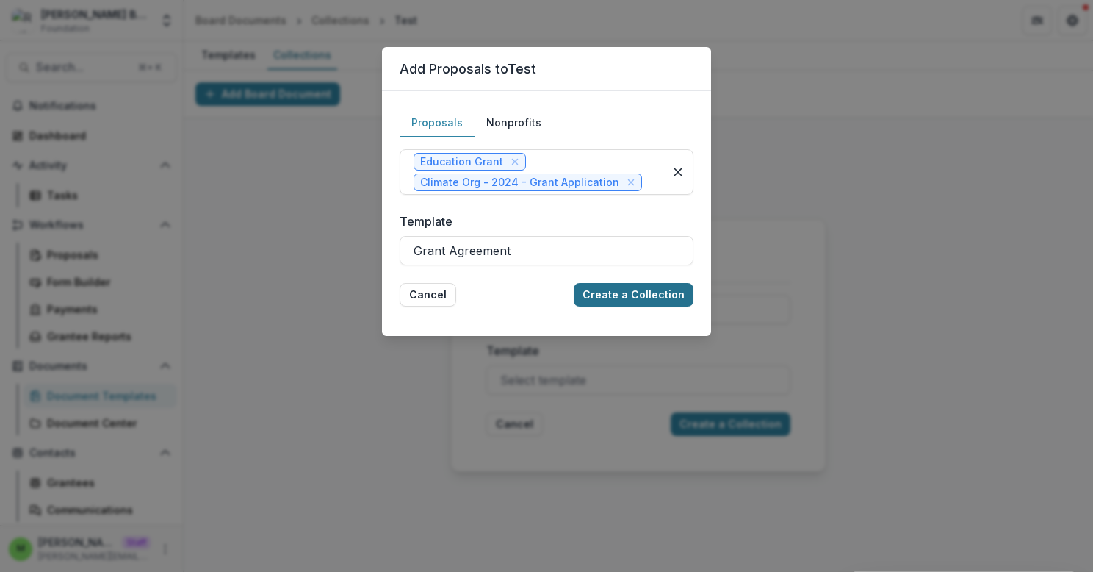
click at [617, 296] on button "Create a Collection" at bounding box center [634, 295] width 120 height 24
click at [434, 289] on button "Cancel" at bounding box center [428, 295] width 57 height 24
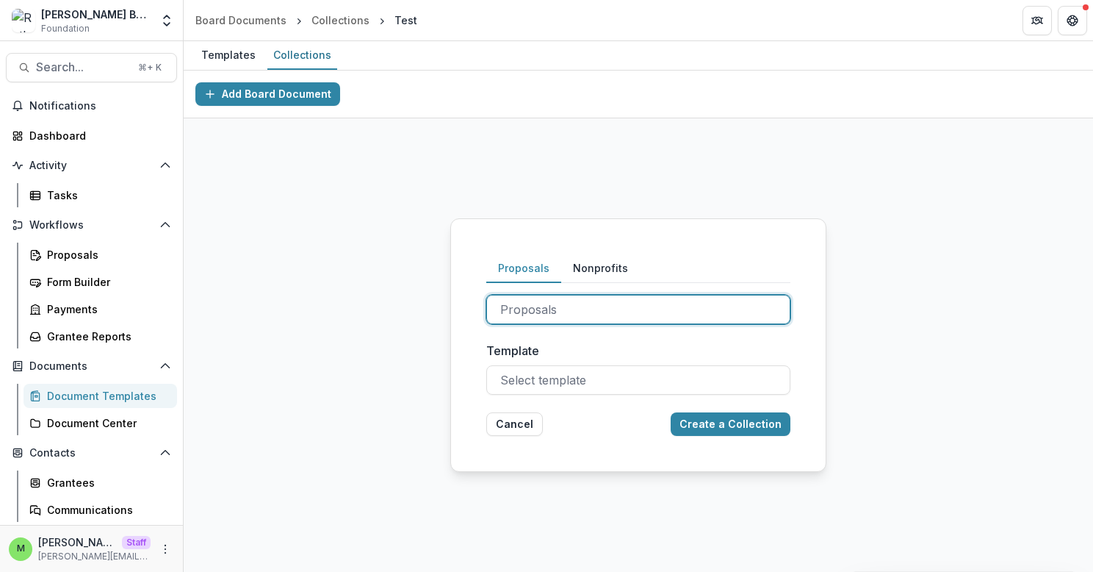
click at [561, 317] on div at bounding box center [638, 309] width 276 height 21
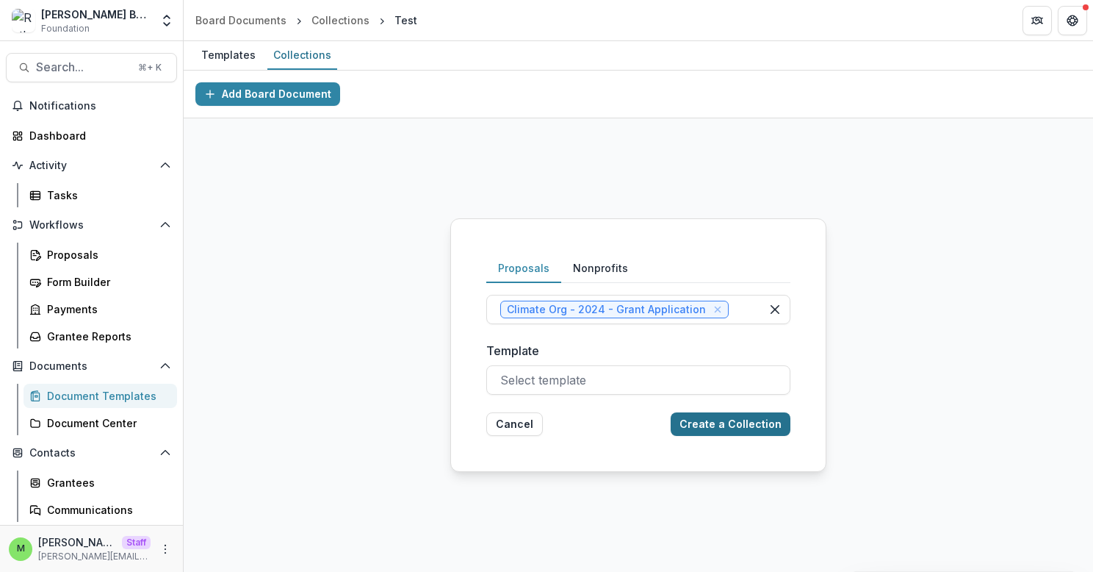
click at [719, 421] on button "Create a Collection" at bounding box center [731, 424] width 120 height 24
click at [639, 376] on div at bounding box center [638, 380] width 276 height 21
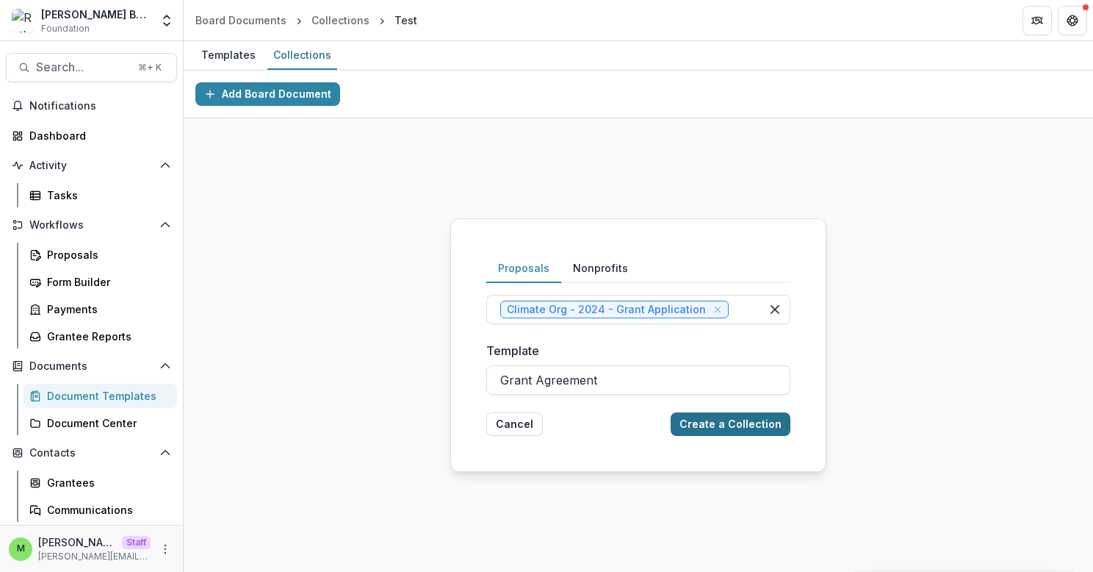
click at [735, 421] on button "Create a Collection" at bounding box center [731, 424] width 120 height 24
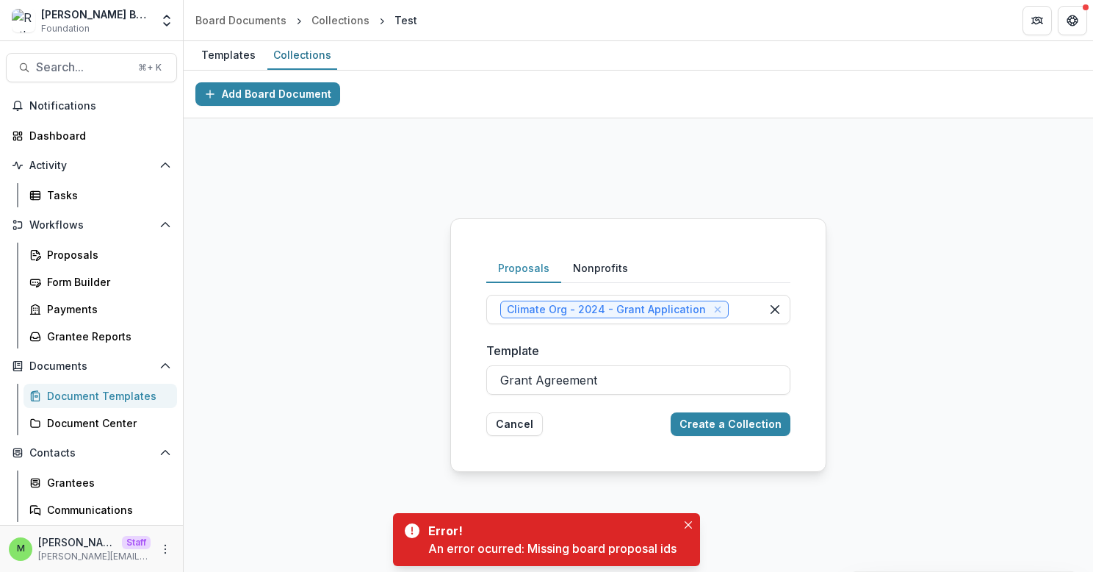
click at [677, 530] on div "Error! An error ocurred: Missing board proposal ids" at bounding box center [552, 539] width 248 height 35
click at [685, 522] on button "Close" at bounding box center [689, 525] width 18 height 18
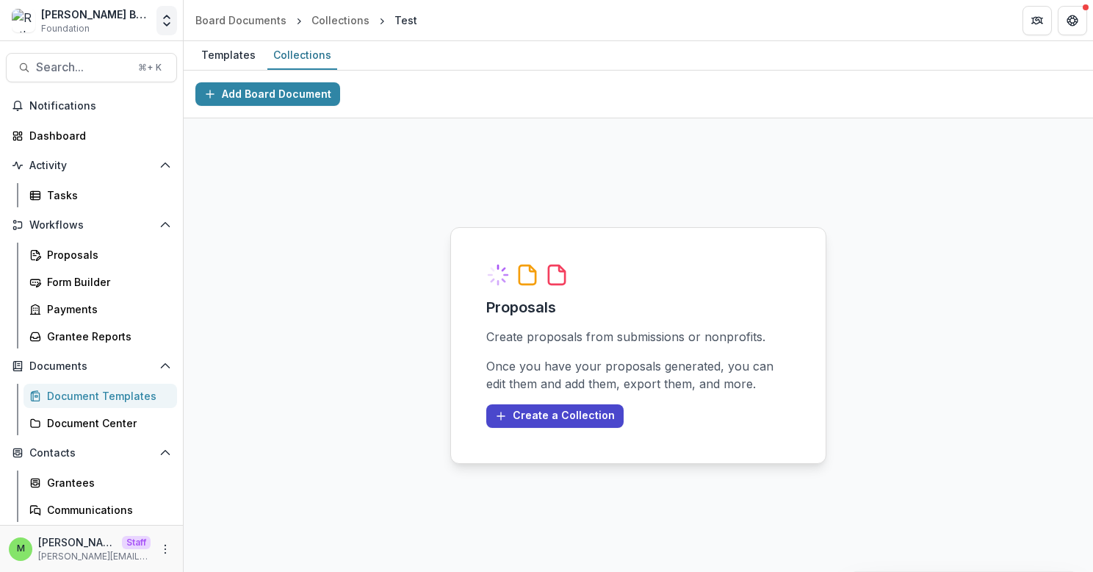
click at [173, 24] on icon "Open entity switcher" at bounding box center [166, 20] width 15 height 15
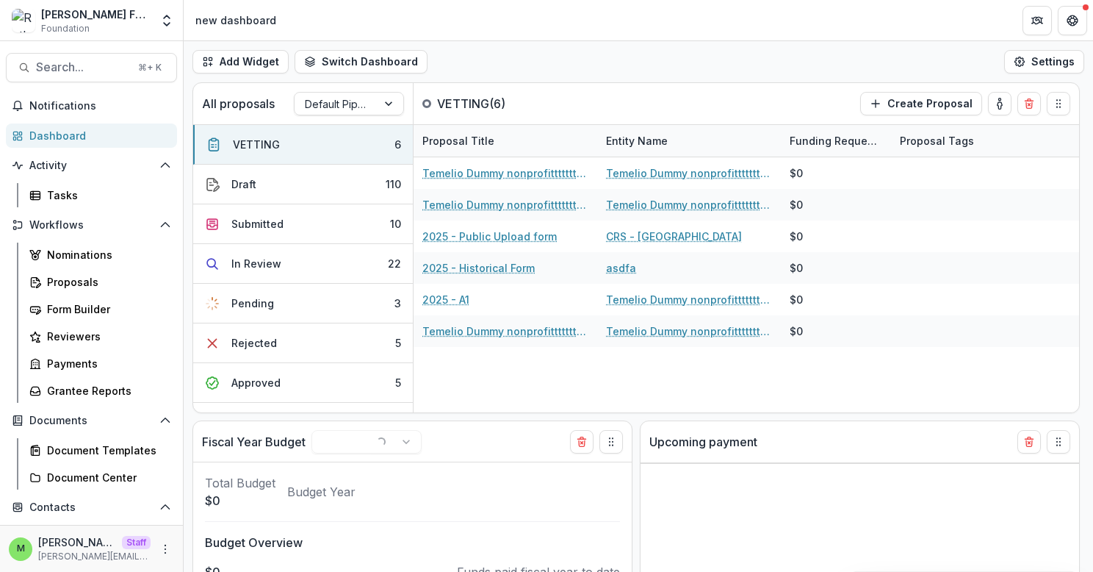
select select "******"
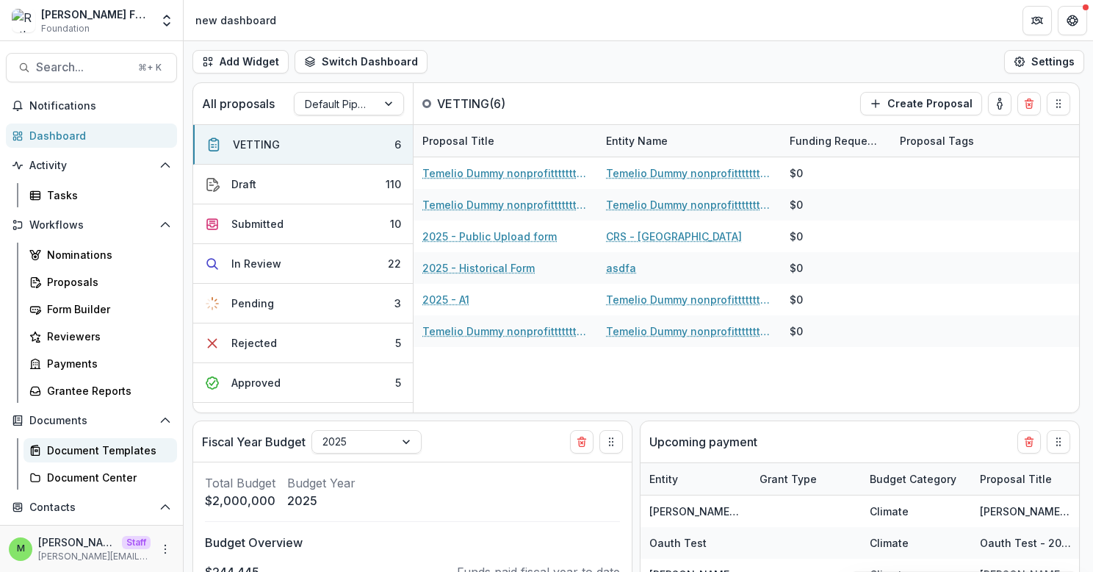
click at [110, 451] on div "Document Templates" at bounding box center [106, 449] width 118 height 15
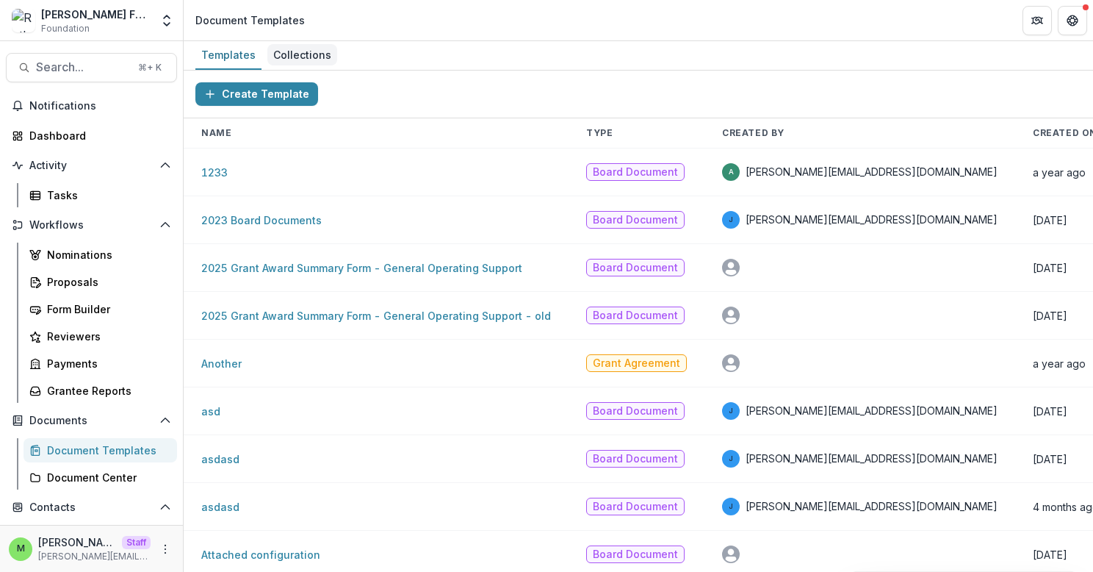
click at [297, 52] on div "Collections" at bounding box center [302, 54] width 70 height 21
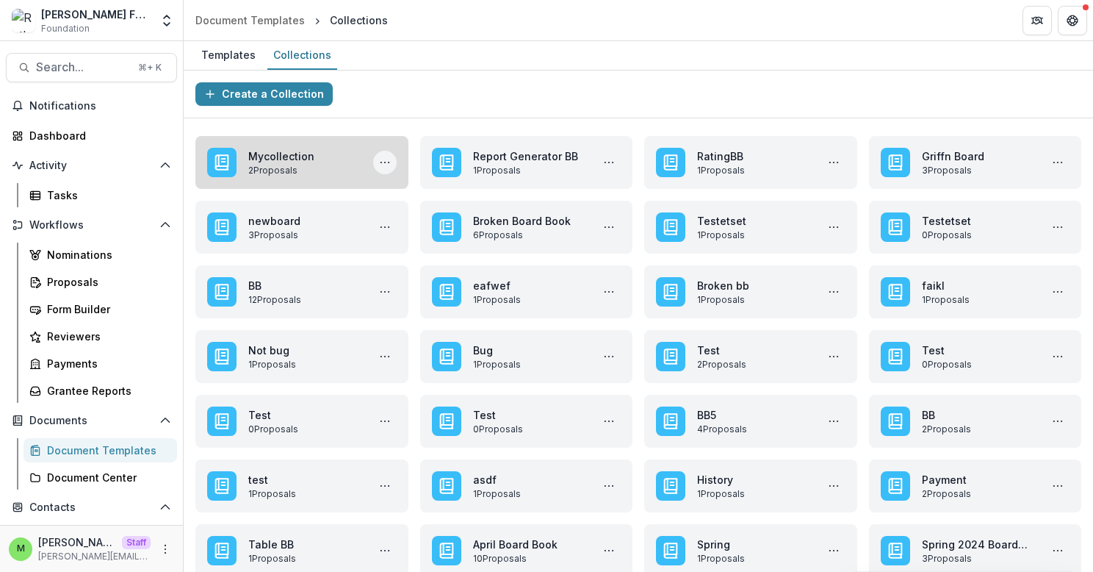
click at [388, 157] on icon "More Mycollection Actions" at bounding box center [385, 163] width 12 height 12
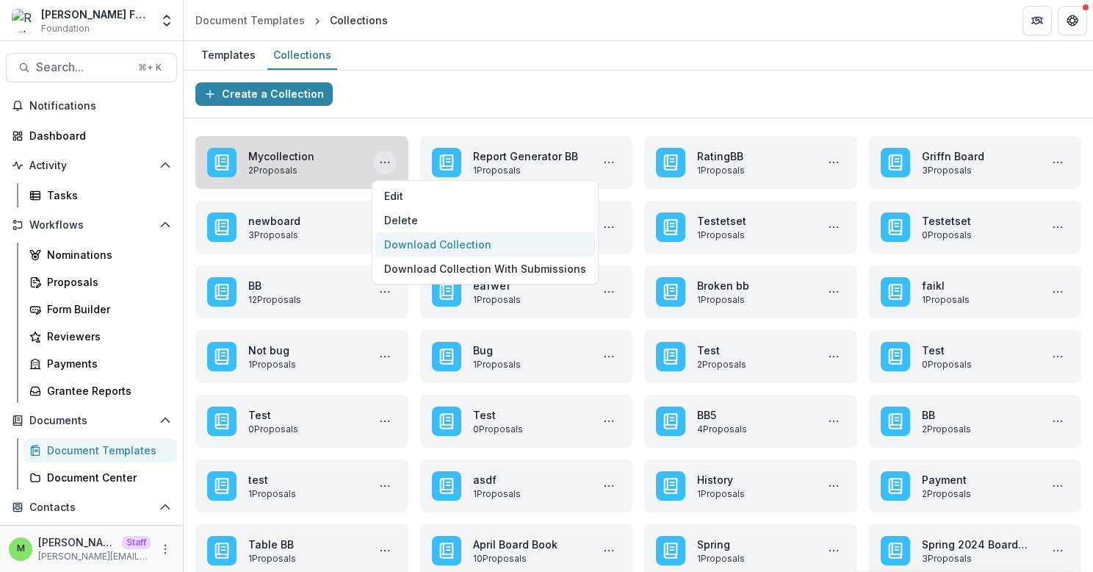
click at [500, 237] on button "Download Collection" at bounding box center [485, 244] width 220 height 24
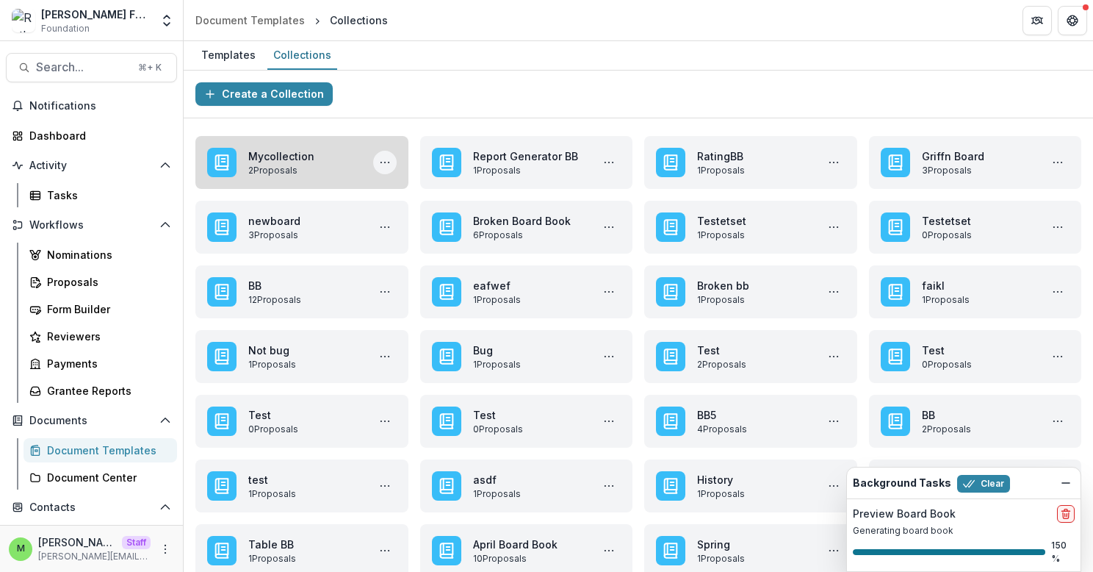
click at [386, 166] on icon "More Mycollection Actions" at bounding box center [385, 163] width 12 height 12
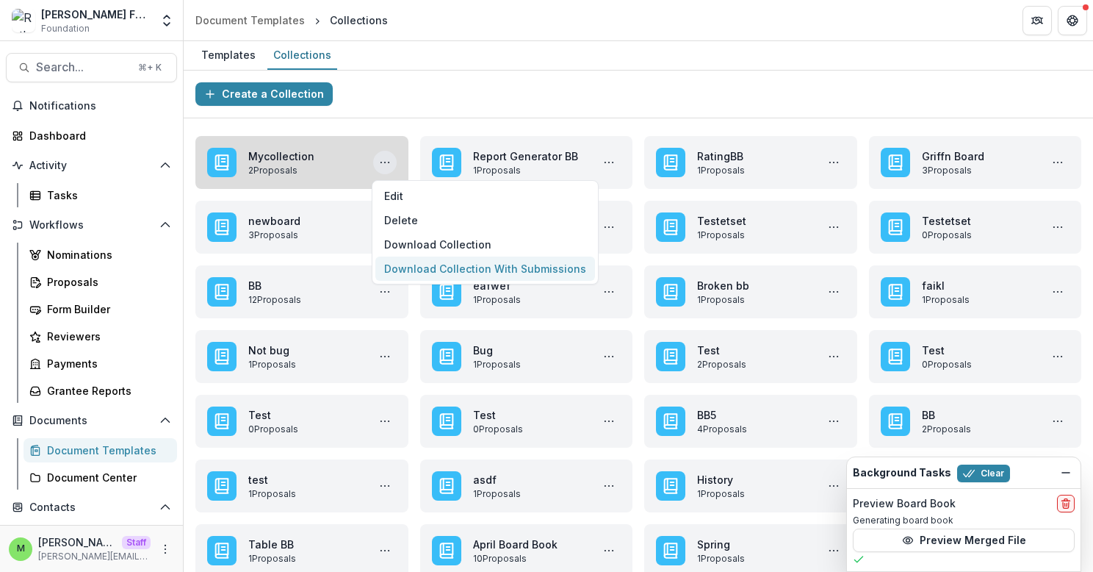
click at [486, 268] on button "Download Collection With Submissions" at bounding box center [485, 268] width 220 height 24
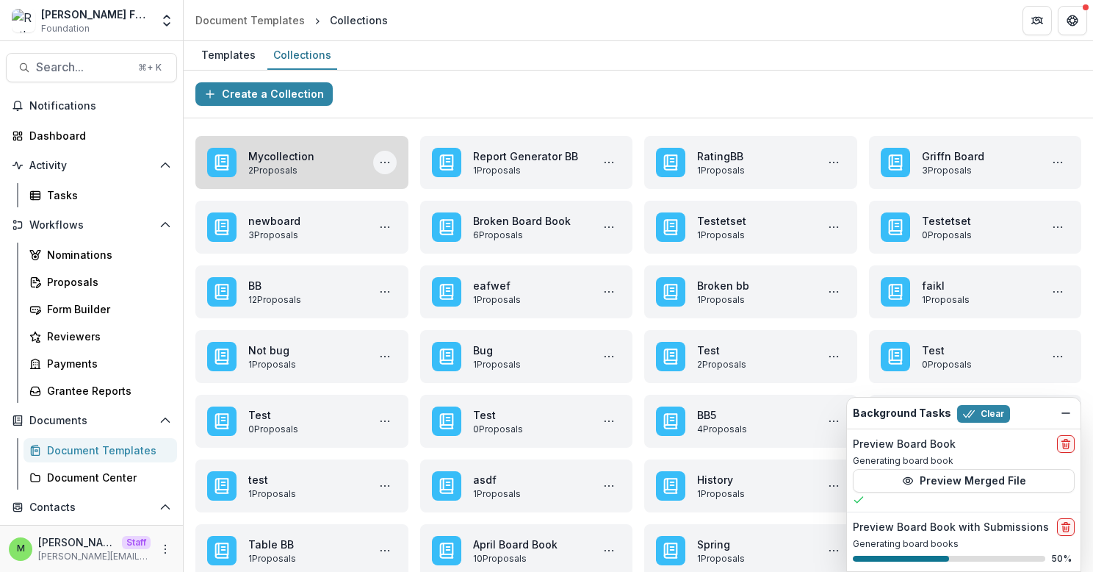
click at [386, 157] on icon "More Mycollection Actions" at bounding box center [385, 163] width 12 height 12
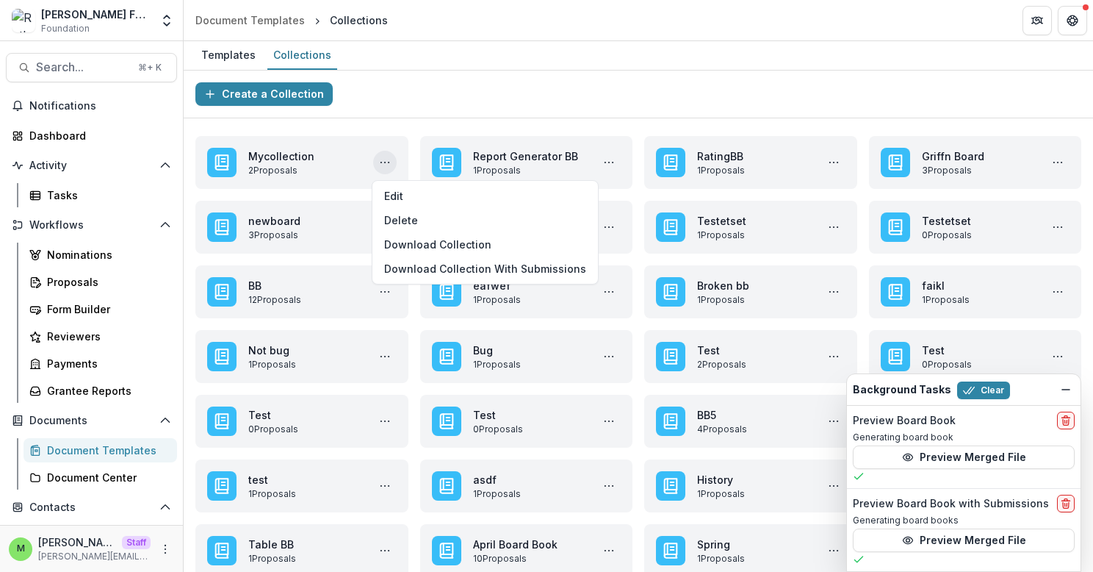
click at [459, 122] on div "**********" at bounding box center [639, 362] width 910 height 583
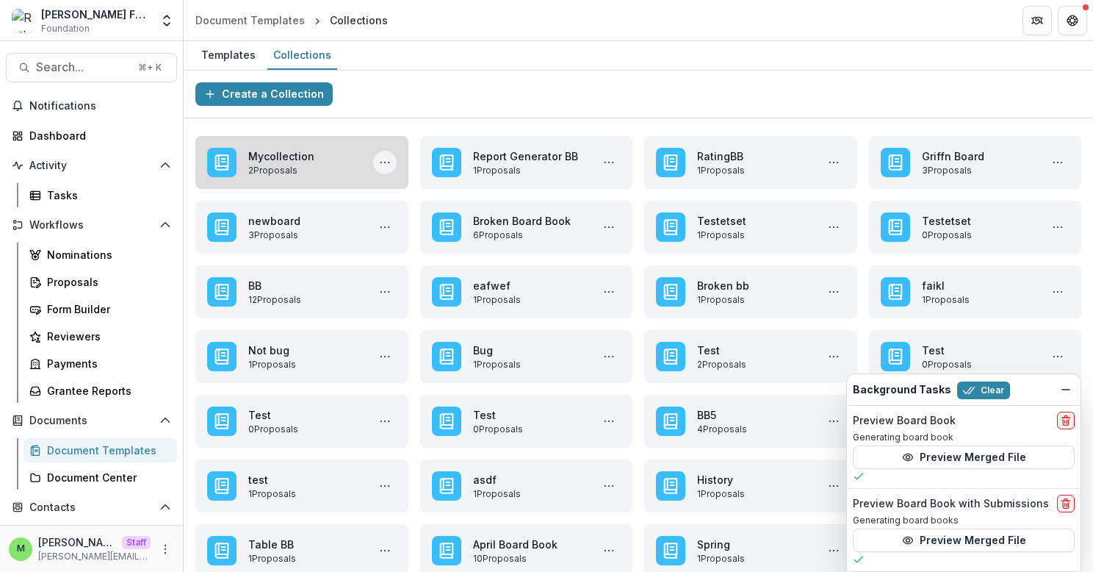
click at [382, 163] on icon "More Mycollection Actions" at bounding box center [385, 163] width 12 height 12
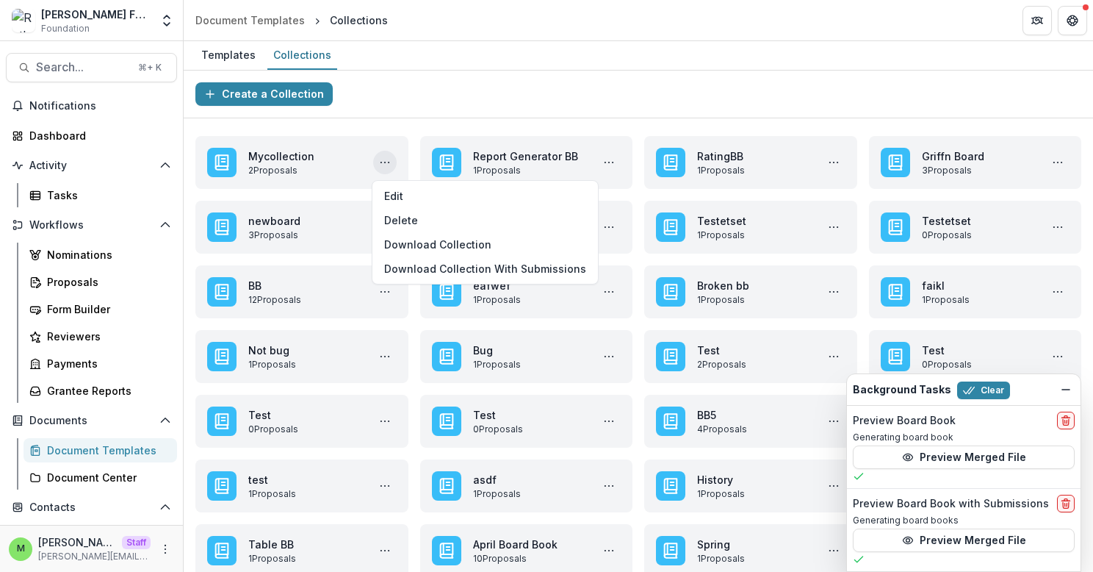
click at [430, 103] on div "Create a Collection" at bounding box center [639, 95] width 910 height 48
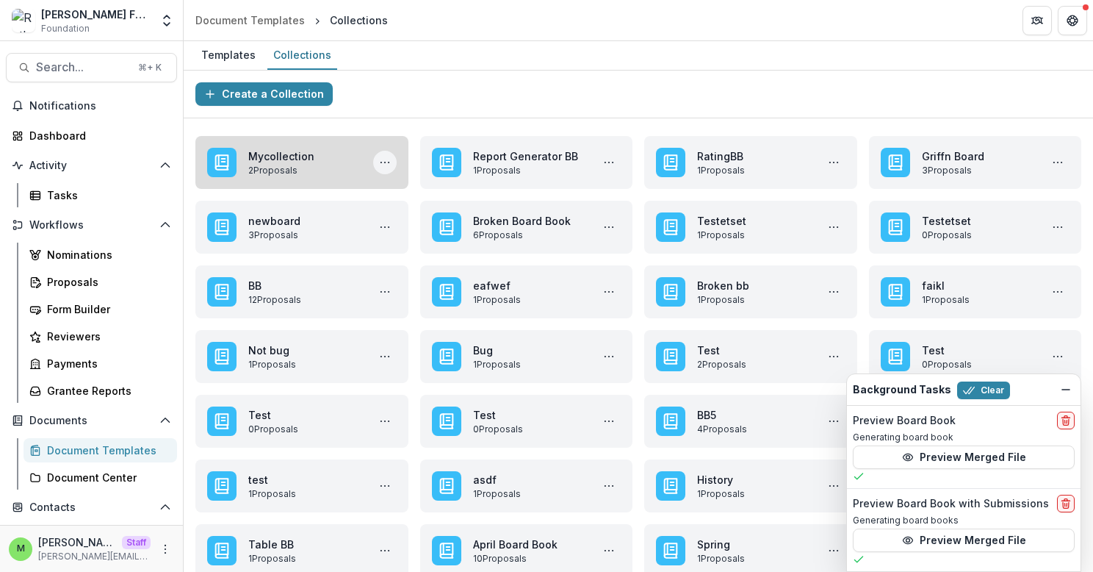
click at [387, 164] on icon "More Mycollection Actions" at bounding box center [385, 163] width 12 height 12
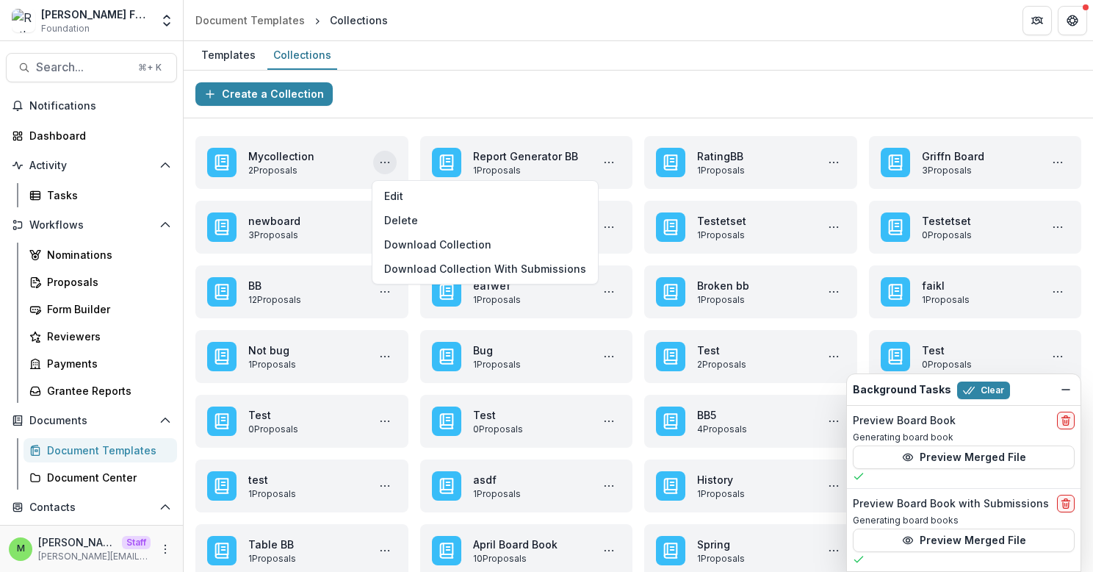
click at [456, 90] on div "Create a Collection" at bounding box center [639, 95] width 910 height 48
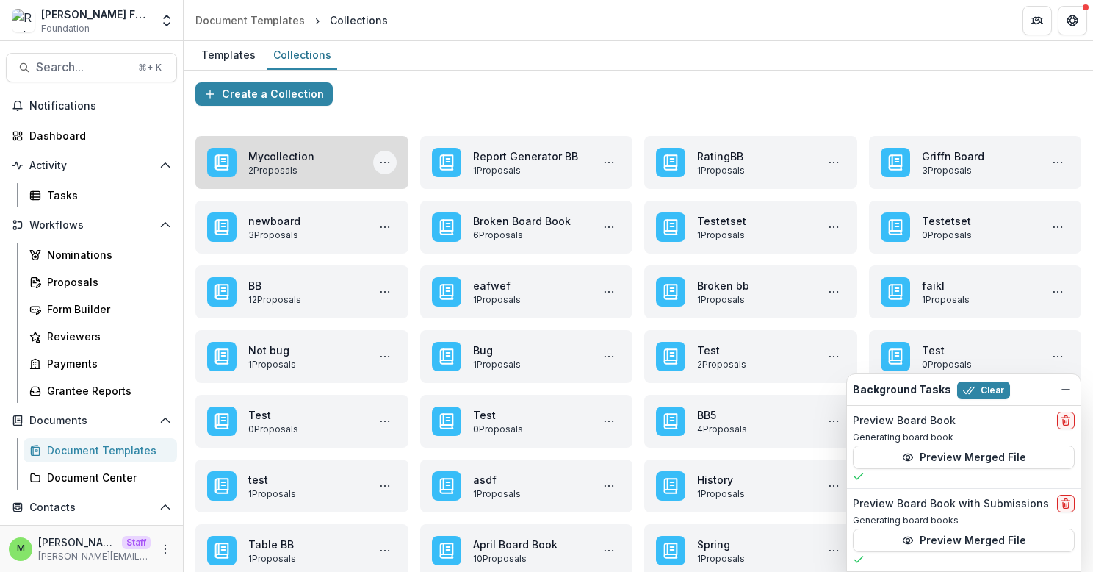
click at [389, 162] on icon "More Mycollection Actions" at bounding box center [385, 163] width 12 height 12
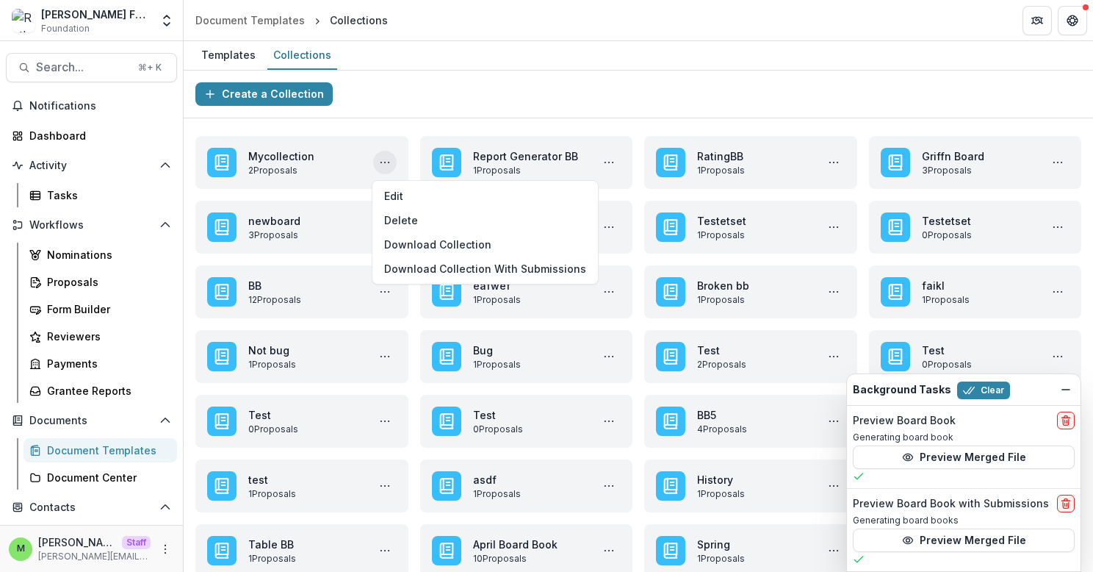
click at [446, 118] on div "Create a Collection" at bounding box center [639, 95] width 910 height 48
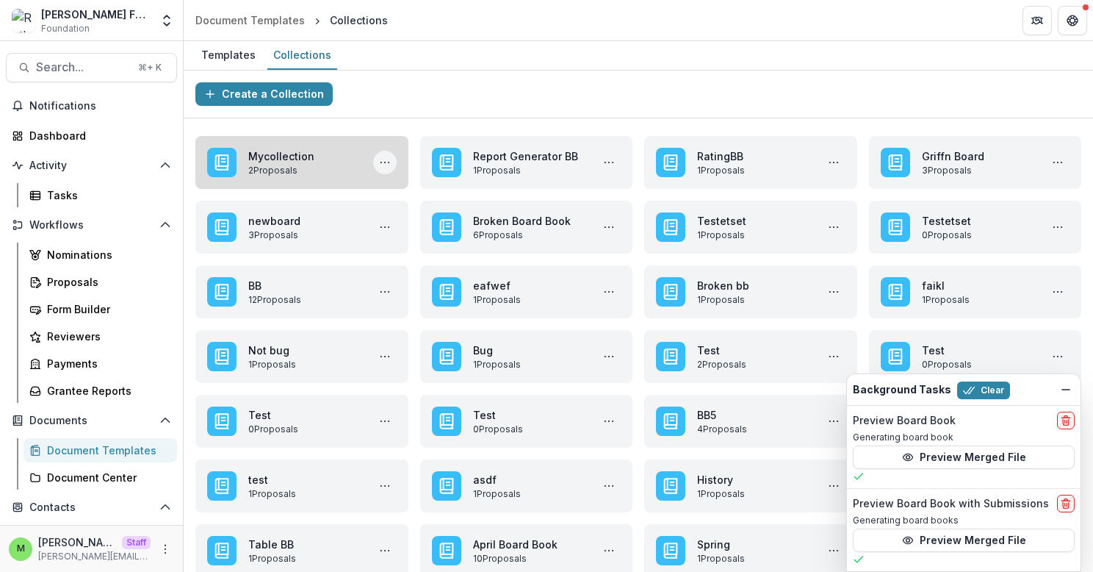
click at [385, 162] on icon "More Mycollection Actions" at bounding box center [385, 163] width 12 height 12
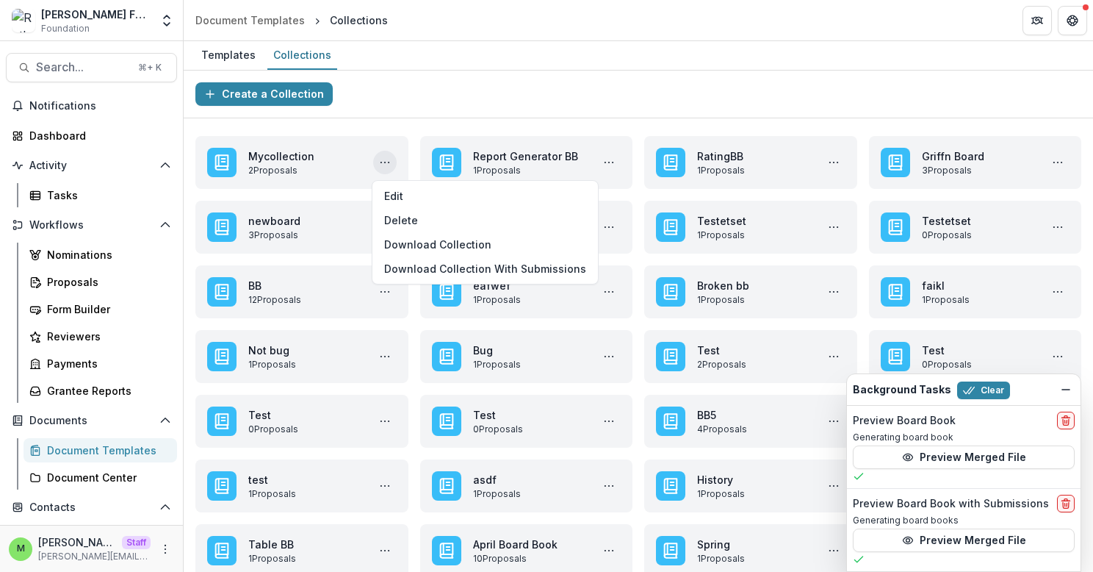
click at [420, 121] on div "**********" at bounding box center [639, 362] width 910 height 583
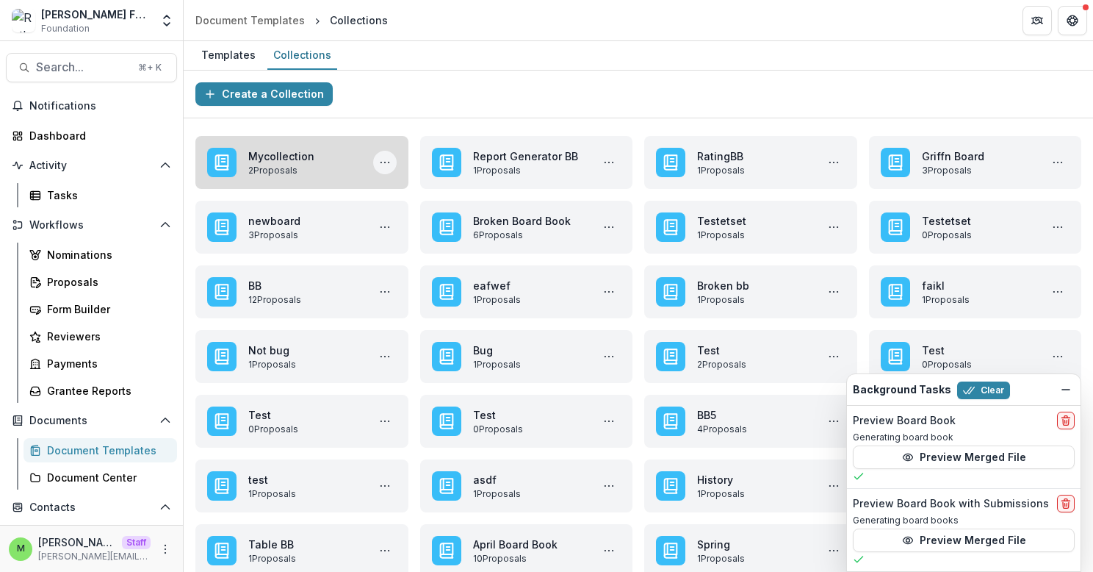
click at [384, 167] on icon "More Mycollection Actions" at bounding box center [385, 163] width 12 height 12
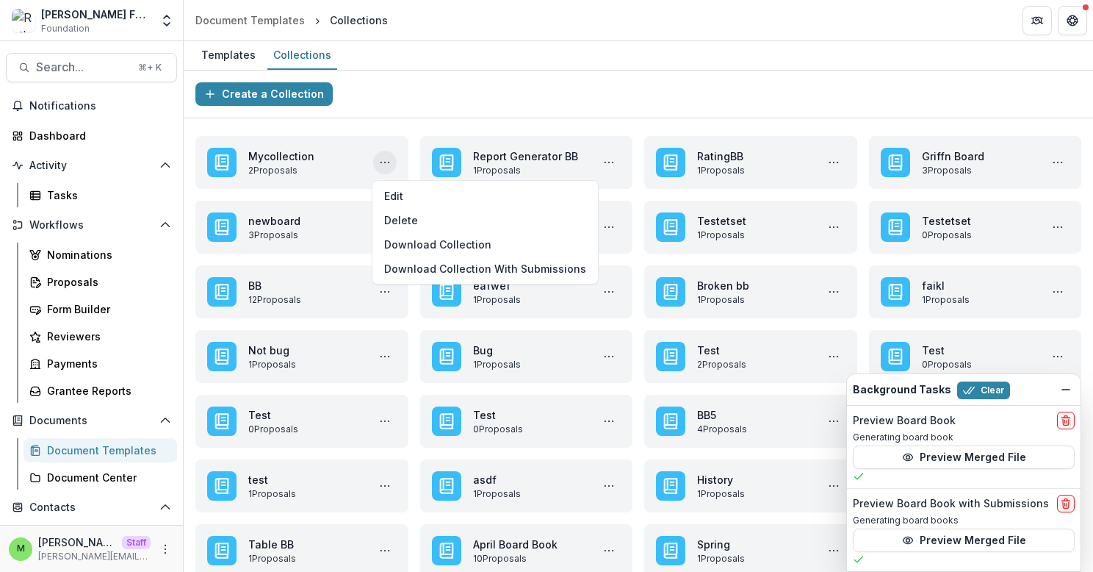
click at [430, 121] on div "**********" at bounding box center [639, 362] width 910 height 583
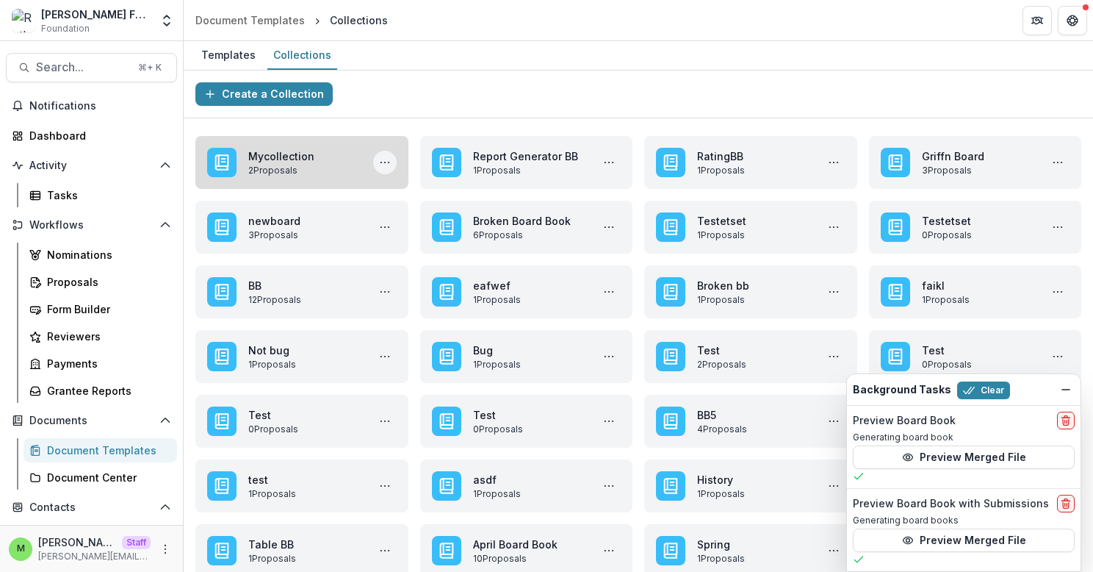
click at [392, 160] on button "More Mycollection Actions" at bounding box center [385, 163] width 24 height 24
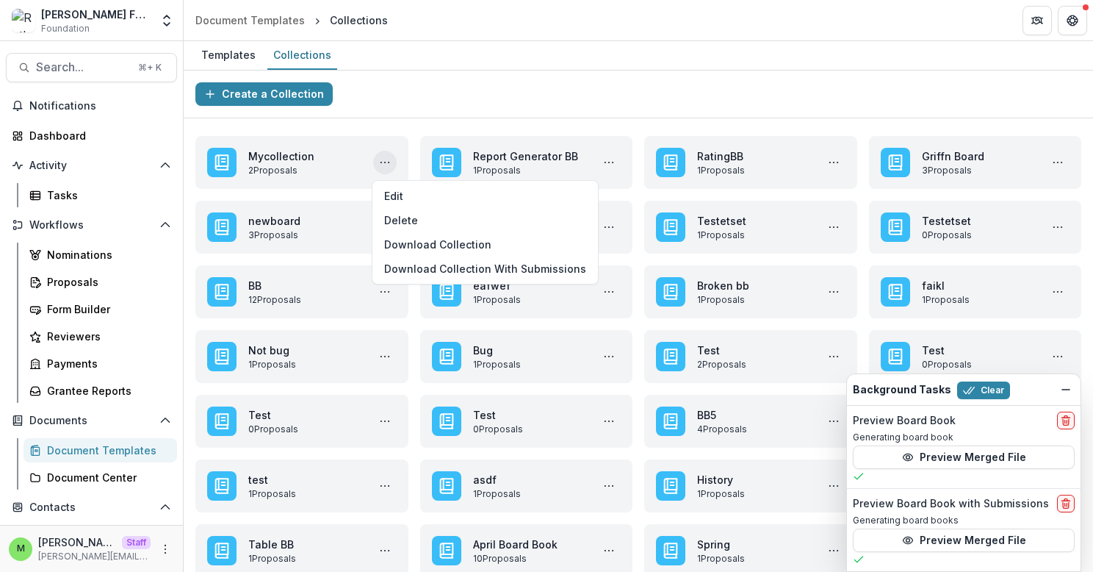
click at [432, 118] on div "**********" at bounding box center [639, 362] width 910 height 583
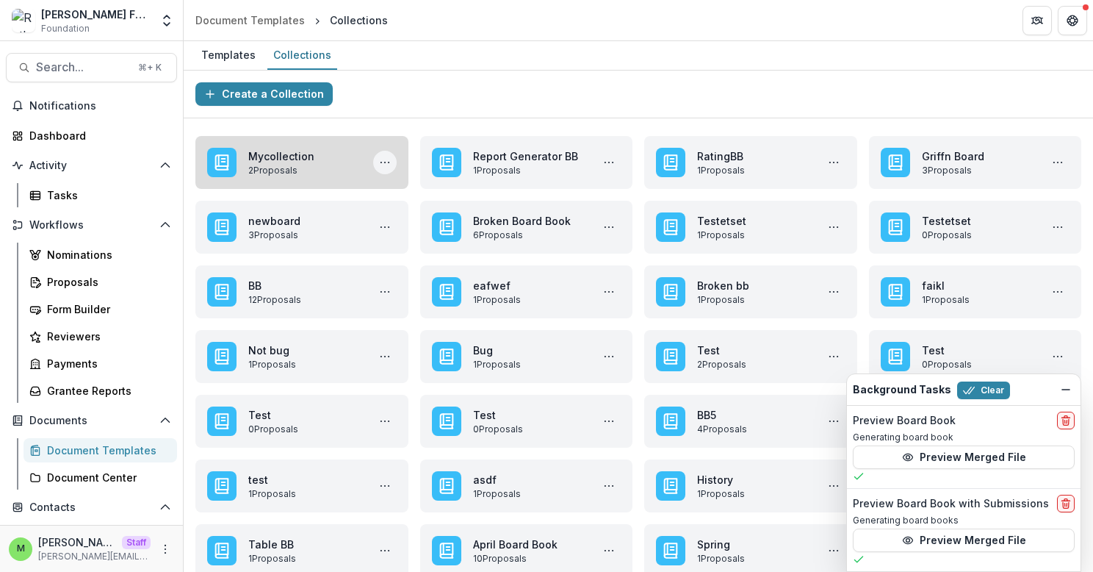
click at [388, 162] on circle "More Mycollection Actions" at bounding box center [388, 162] width 1 height 1
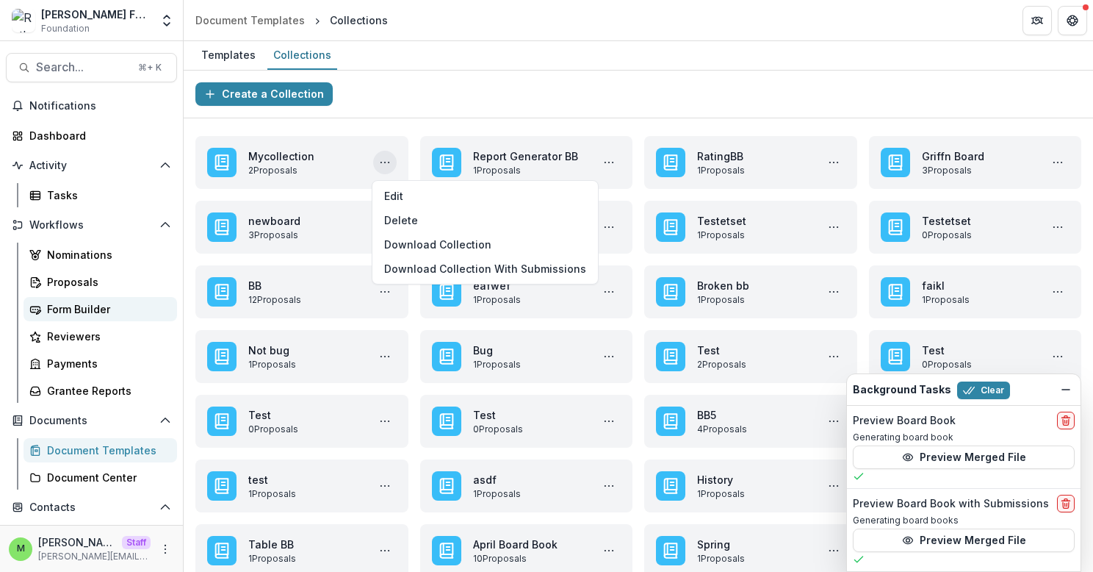
click at [88, 302] on div "Form Builder" at bounding box center [106, 308] width 118 height 15
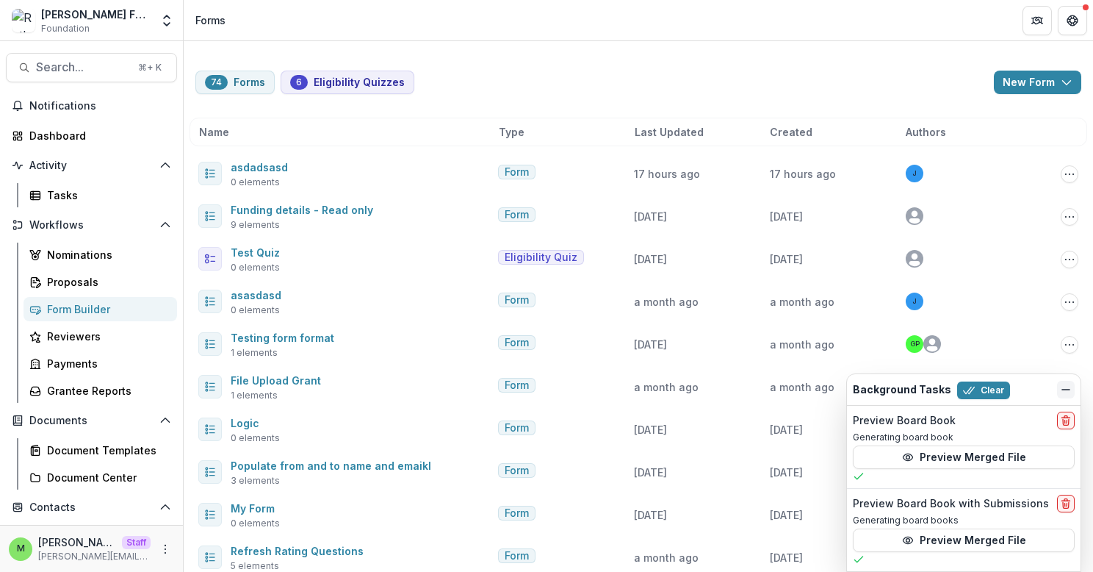
click at [1062, 389] on icon "Dismiss" at bounding box center [1066, 390] width 12 height 12
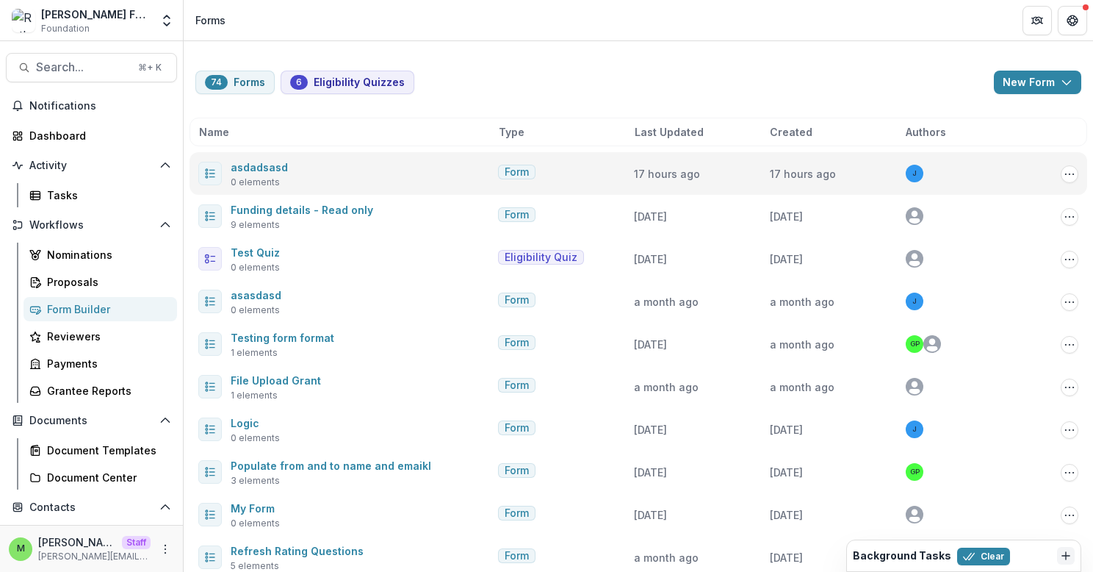
click at [1054, 177] on div "Edit Duplicate Send Start Vetting Delete" at bounding box center [1060, 173] width 37 height 19
click at [1070, 179] on icon "Options" at bounding box center [1070, 174] width 12 height 12
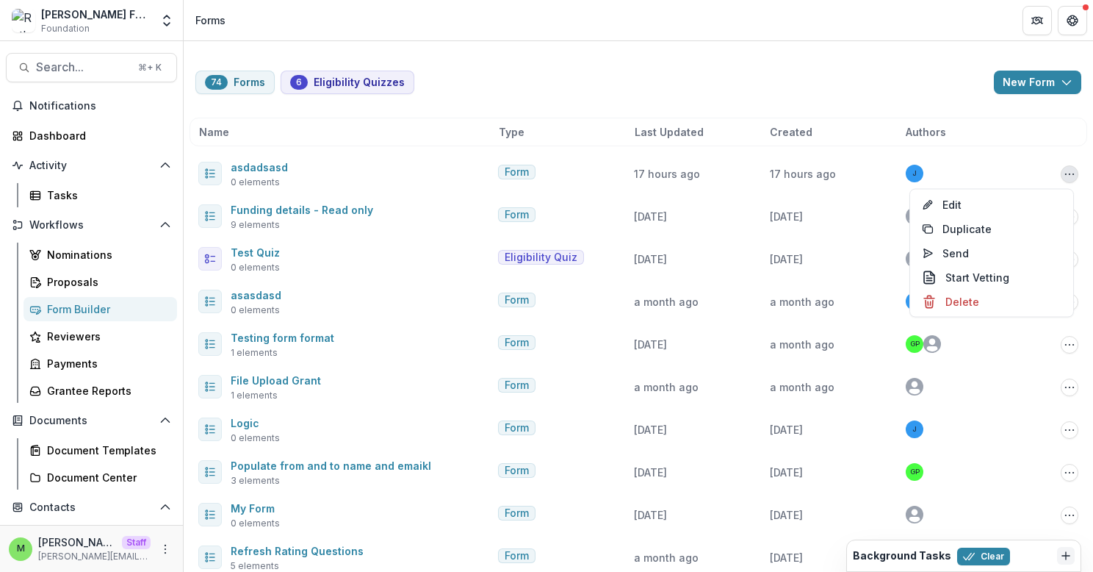
click at [1022, 121] on div "Name Type Last Updated Created Authors" at bounding box center [639, 132] width 898 height 29
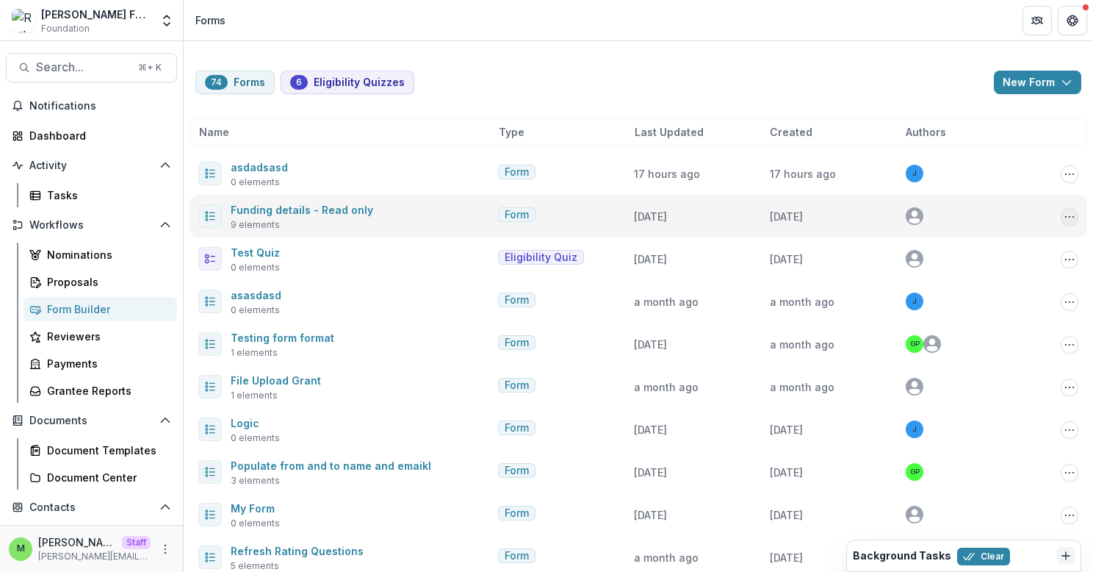
click at [1064, 215] on icon "Options" at bounding box center [1070, 217] width 12 height 12
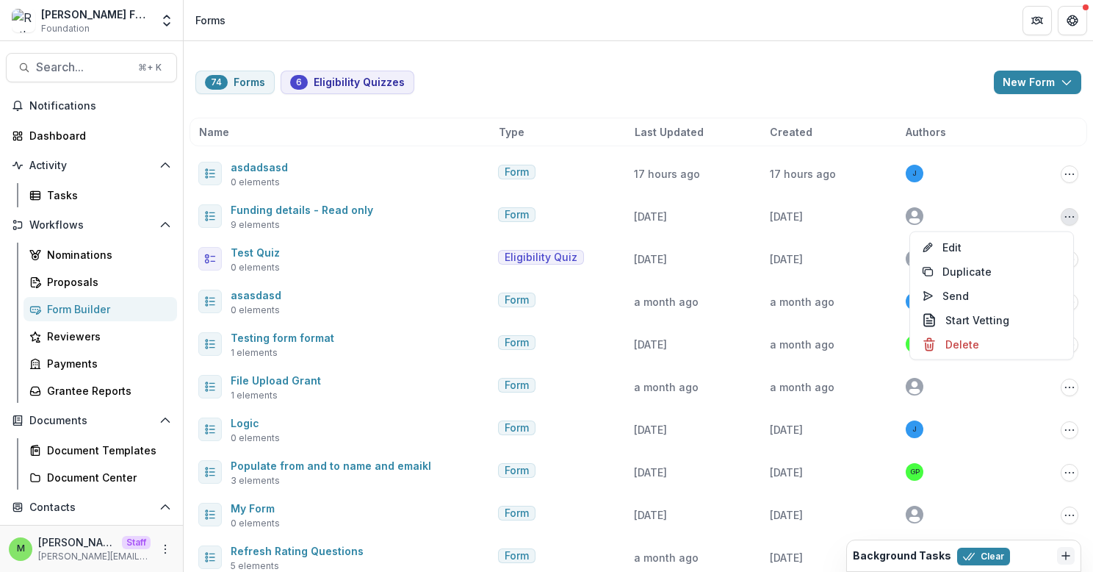
click at [890, 125] on div "Created" at bounding box center [835, 131] width 130 height 15
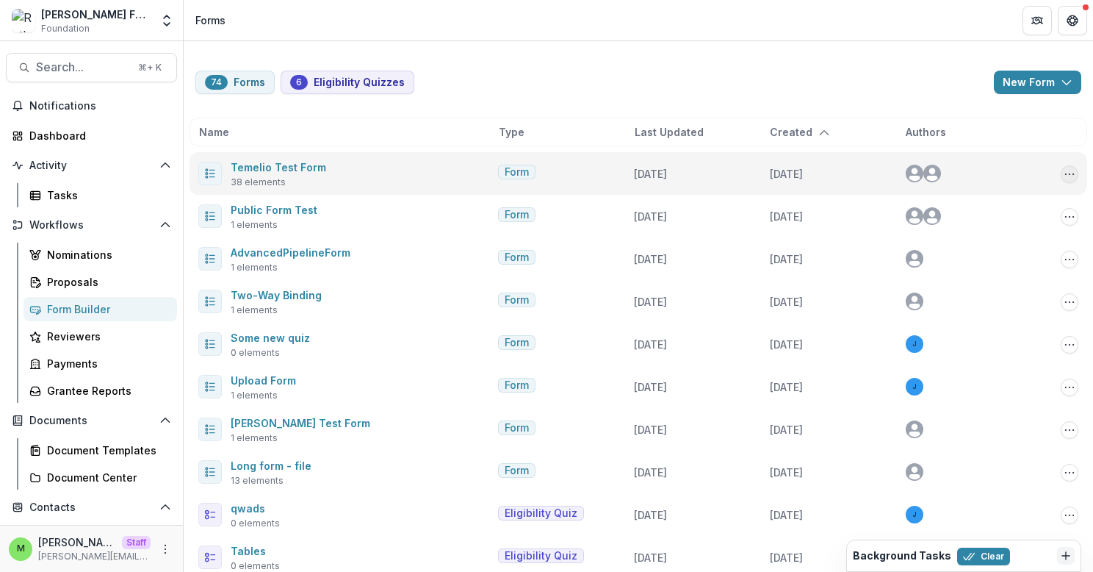
click at [1069, 171] on icon "Options" at bounding box center [1070, 174] width 12 height 12
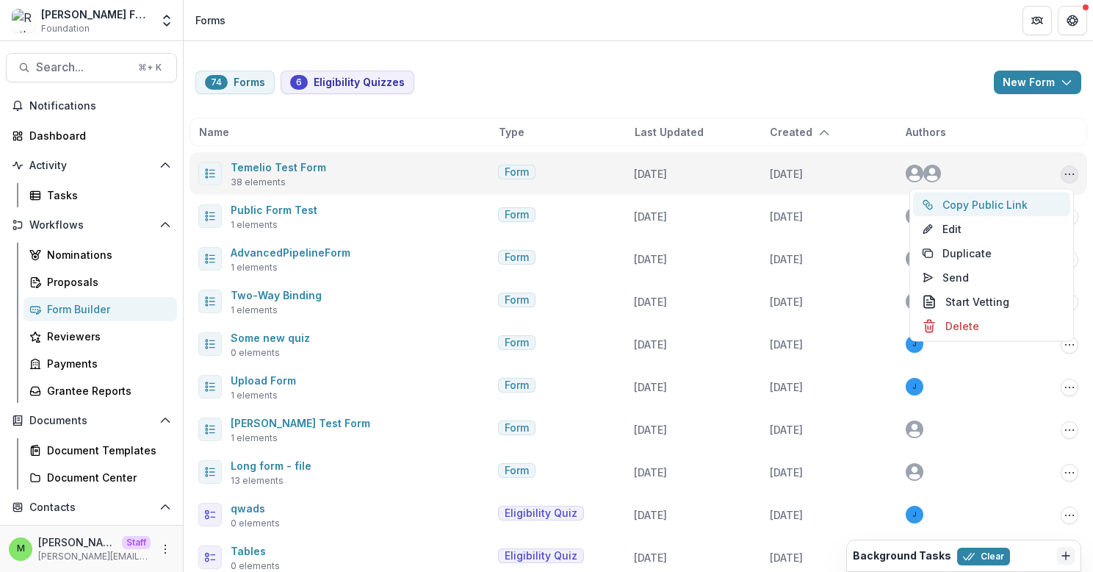
click at [995, 203] on button "Copy Public Link" at bounding box center [991, 205] width 157 height 24
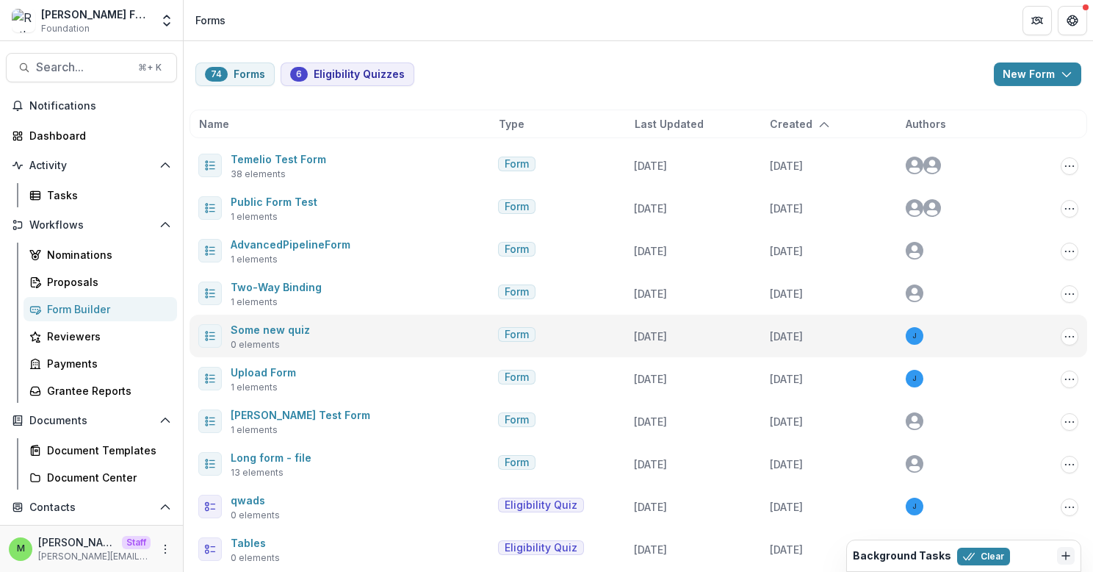
scroll to position [7, 0]
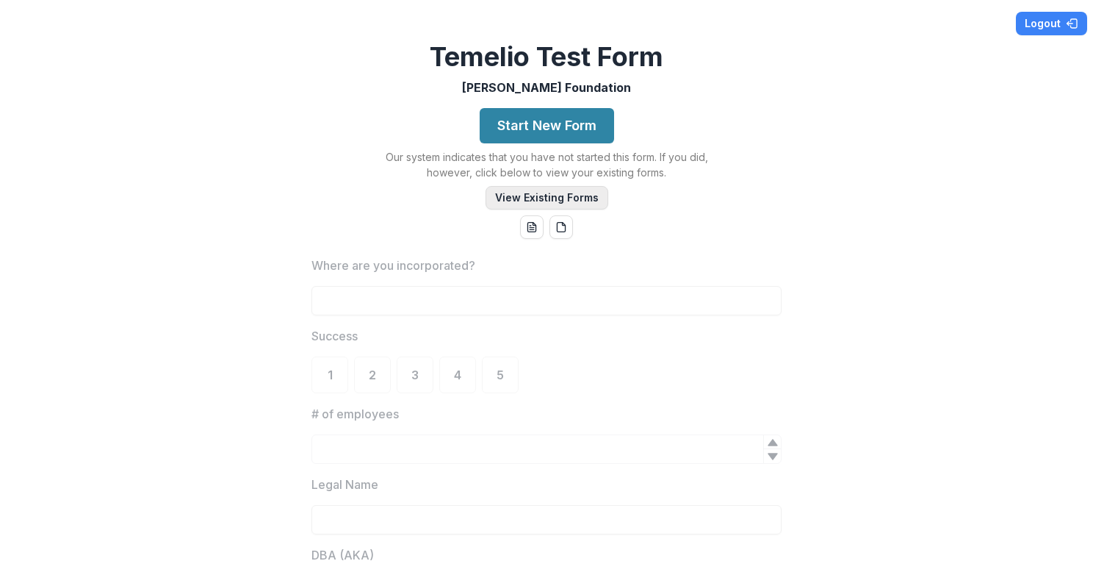
click at [527, 194] on button "View Existing Forms" at bounding box center [547, 198] width 123 height 24
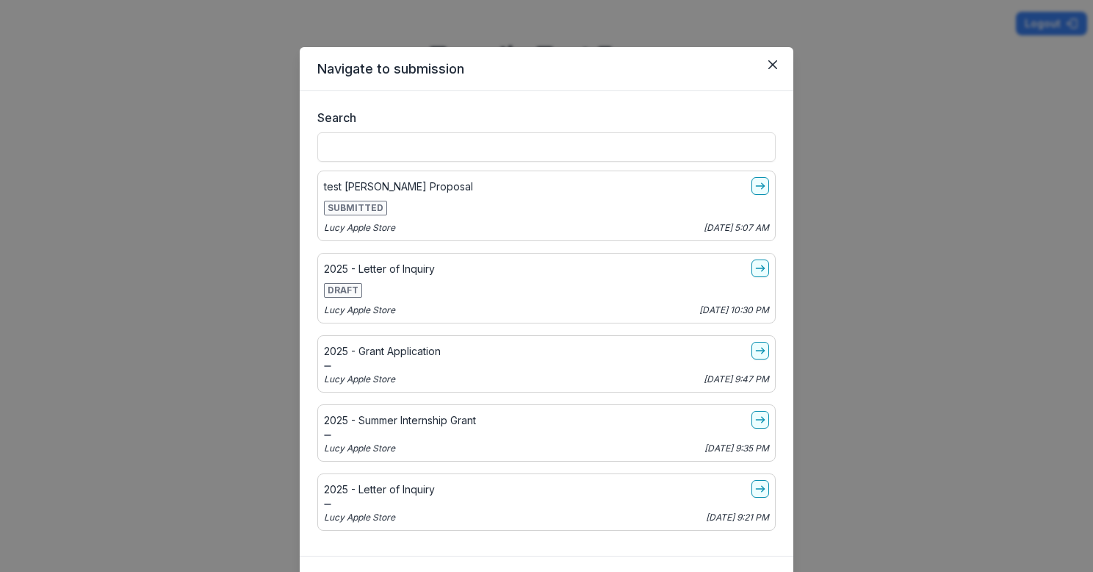
click at [899, 78] on div "Navigate to submission Search test [PERSON_NAME] SUBMITTED [PERSON_NAME] Store …" at bounding box center [546, 286] width 1093 height 572
